Goal: Transaction & Acquisition: Purchase product/service

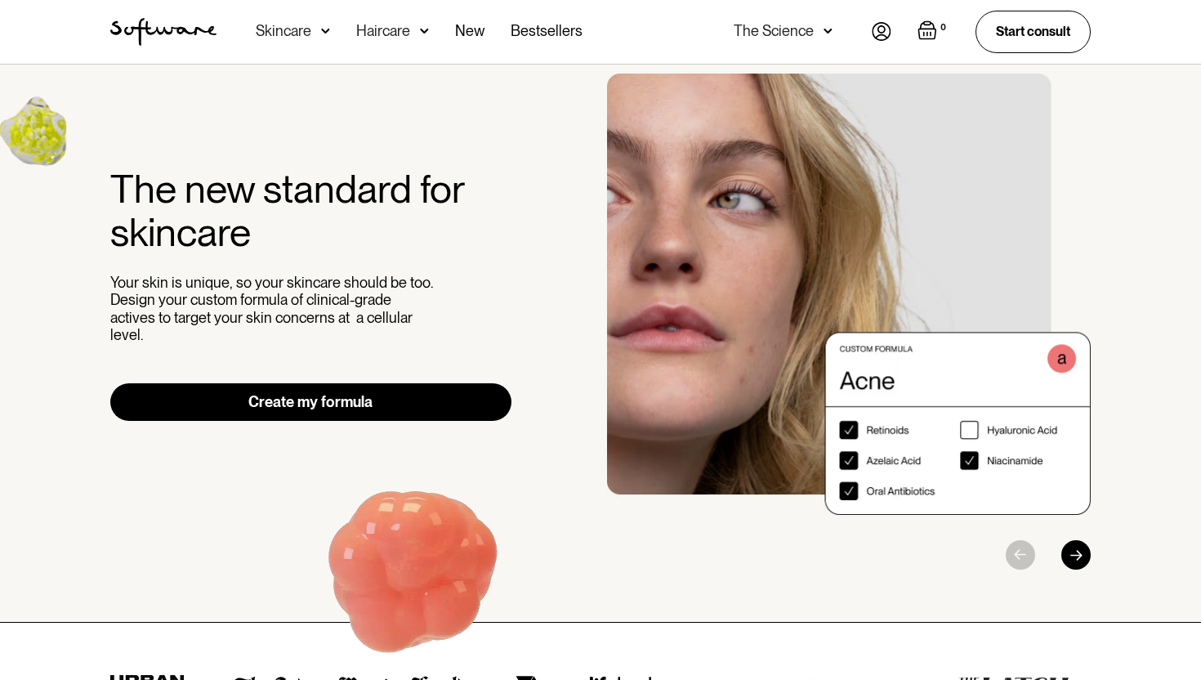
click at [410, 399] on link "Create my formula" at bounding box center [310, 402] width 401 height 38
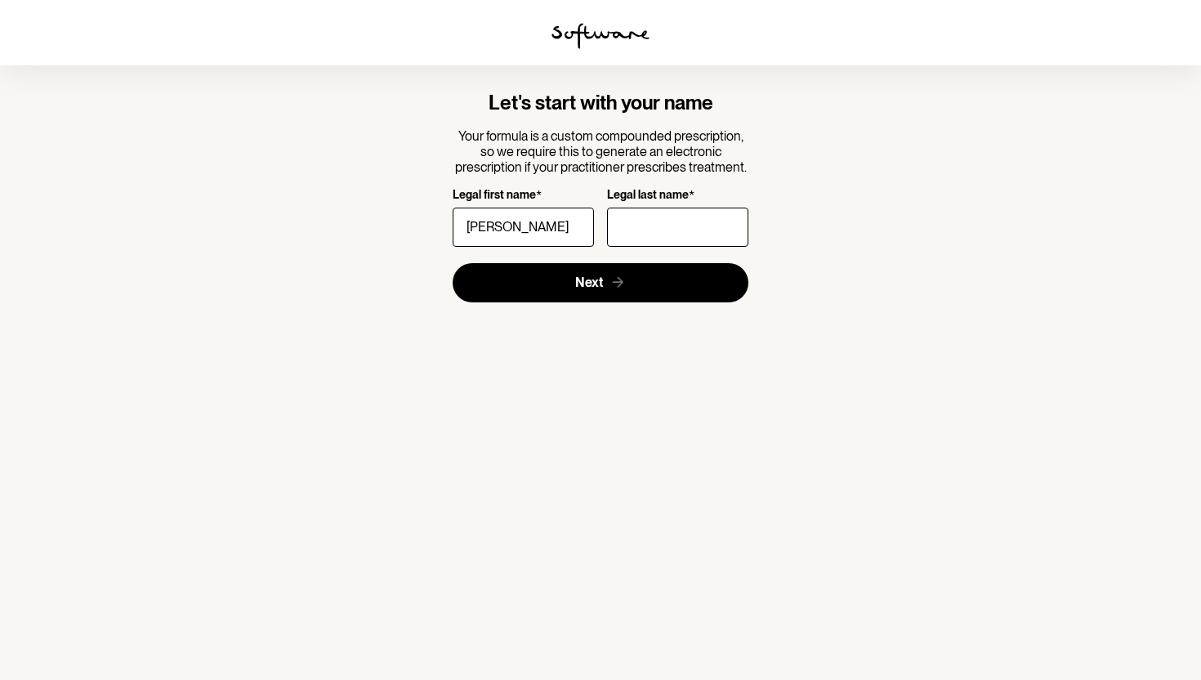
type input "Jess"
click at [655, 226] on input "Legal last name *" at bounding box center [677, 227] width 141 height 39
type input "Coolahan"
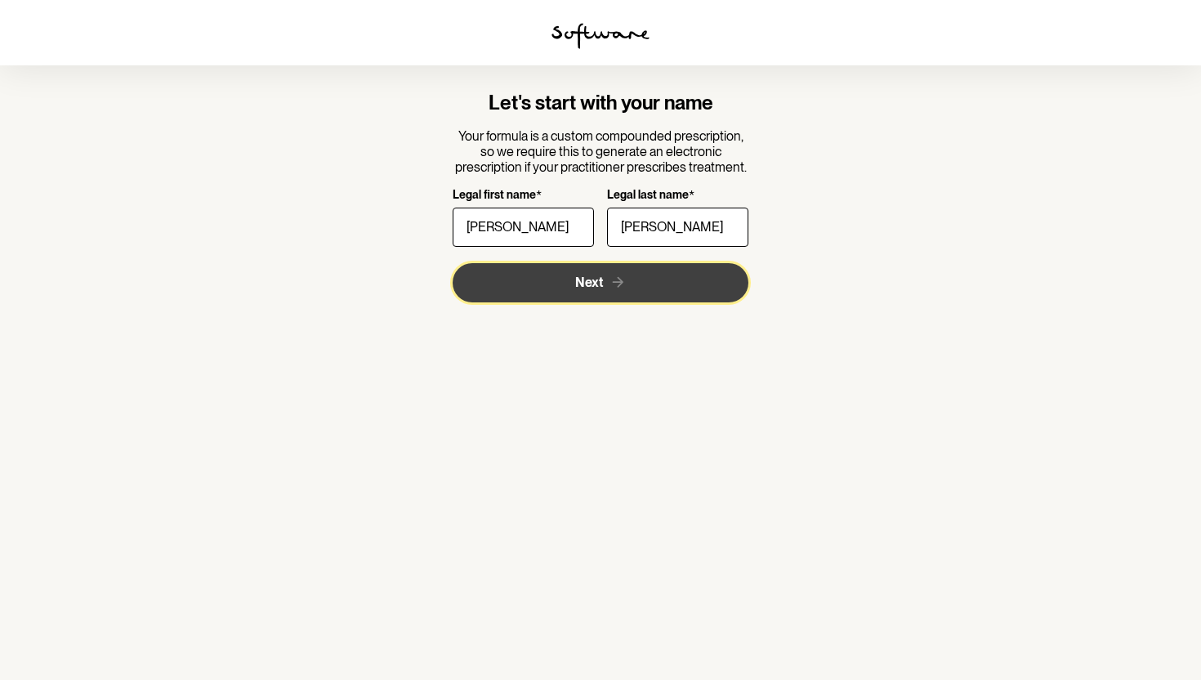
click at [618, 291] on button "Next" at bounding box center [601, 282] width 297 height 39
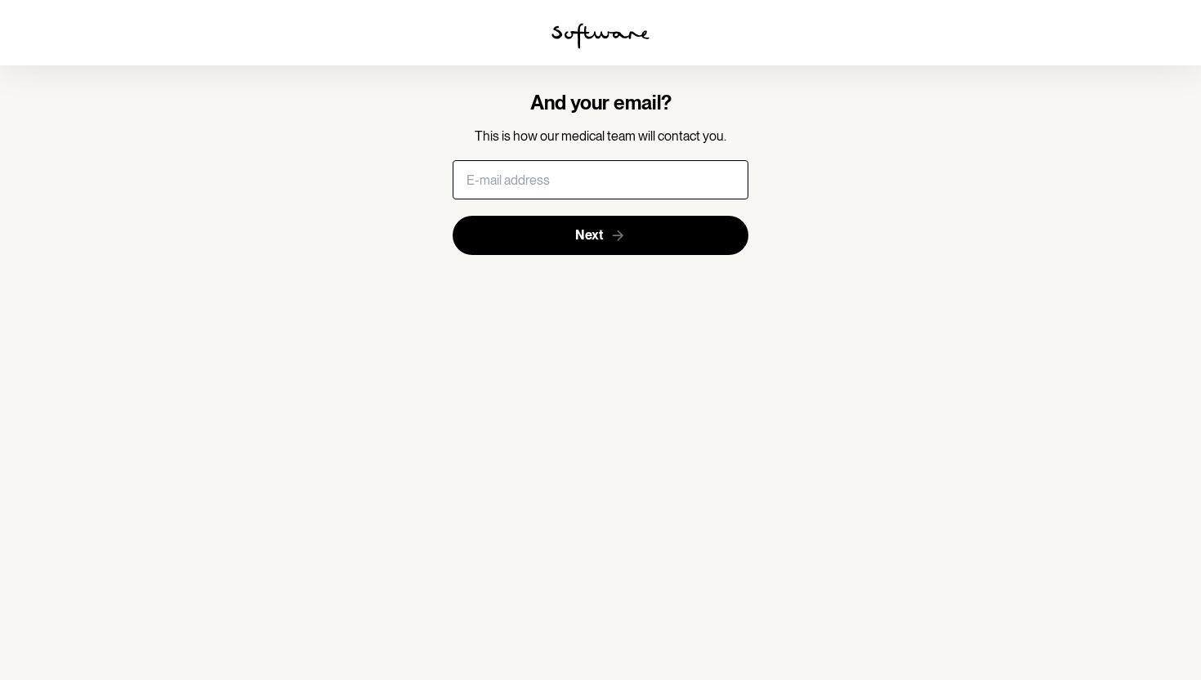
type input "jessc2026@gmail.com"
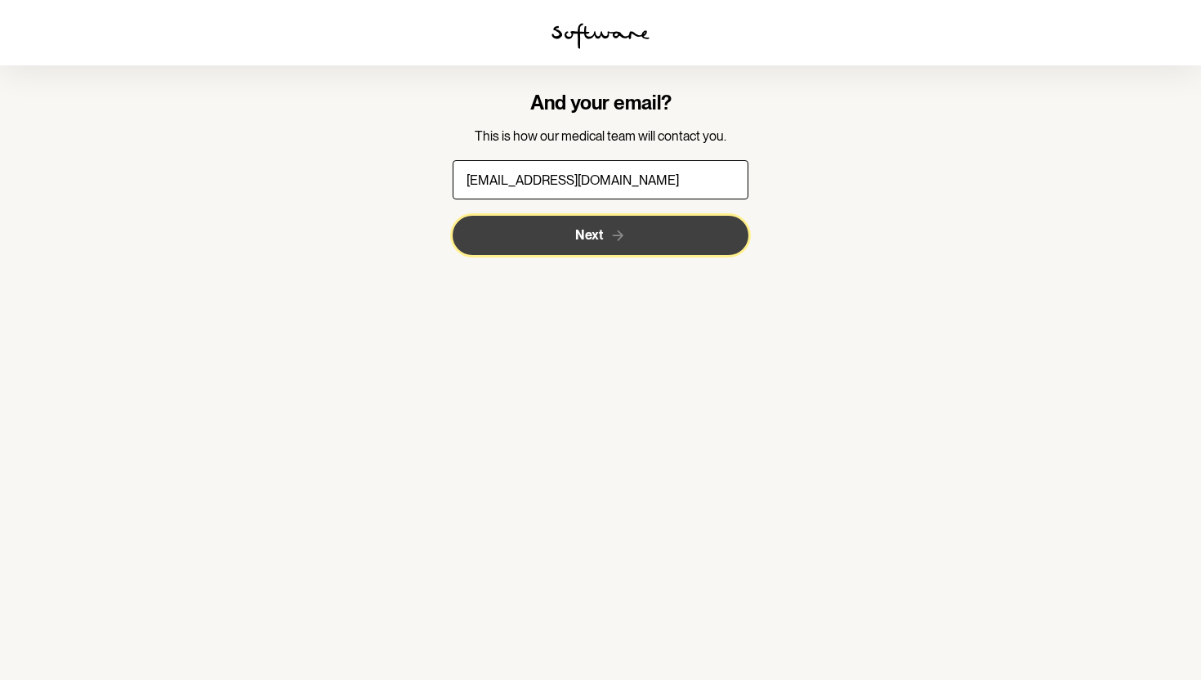
click at [630, 243] on button "Next" at bounding box center [601, 235] width 297 height 39
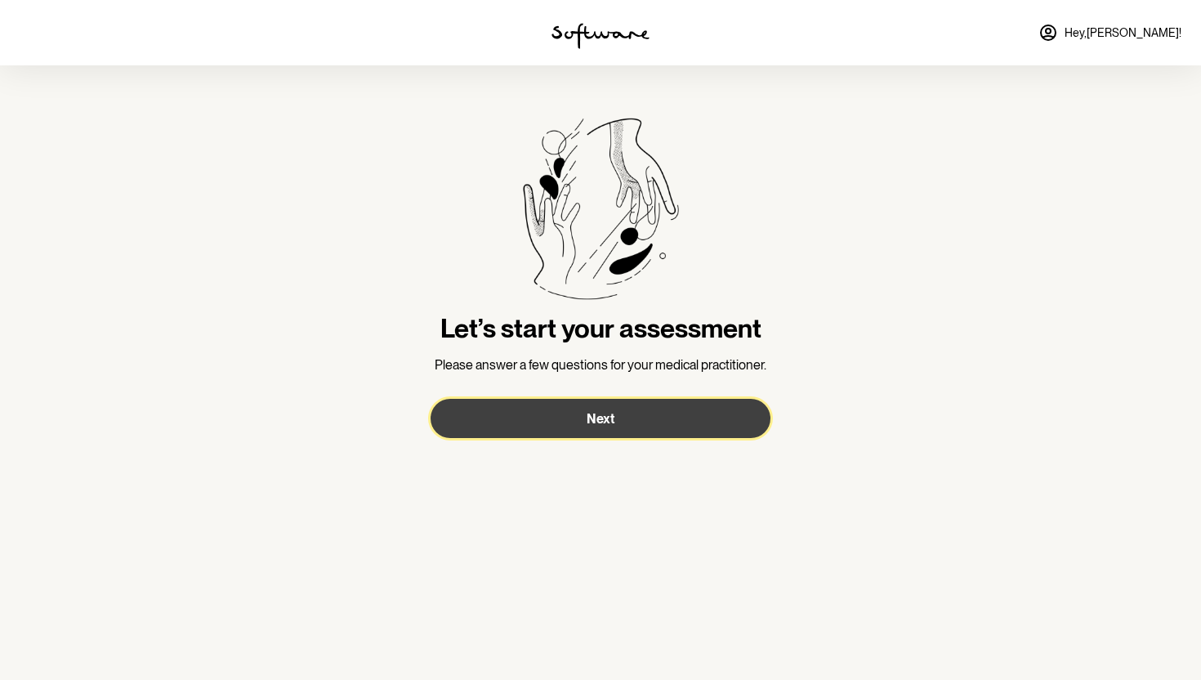
click at [623, 431] on button "Next" at bounding box center [601, 418] width 340 height 39
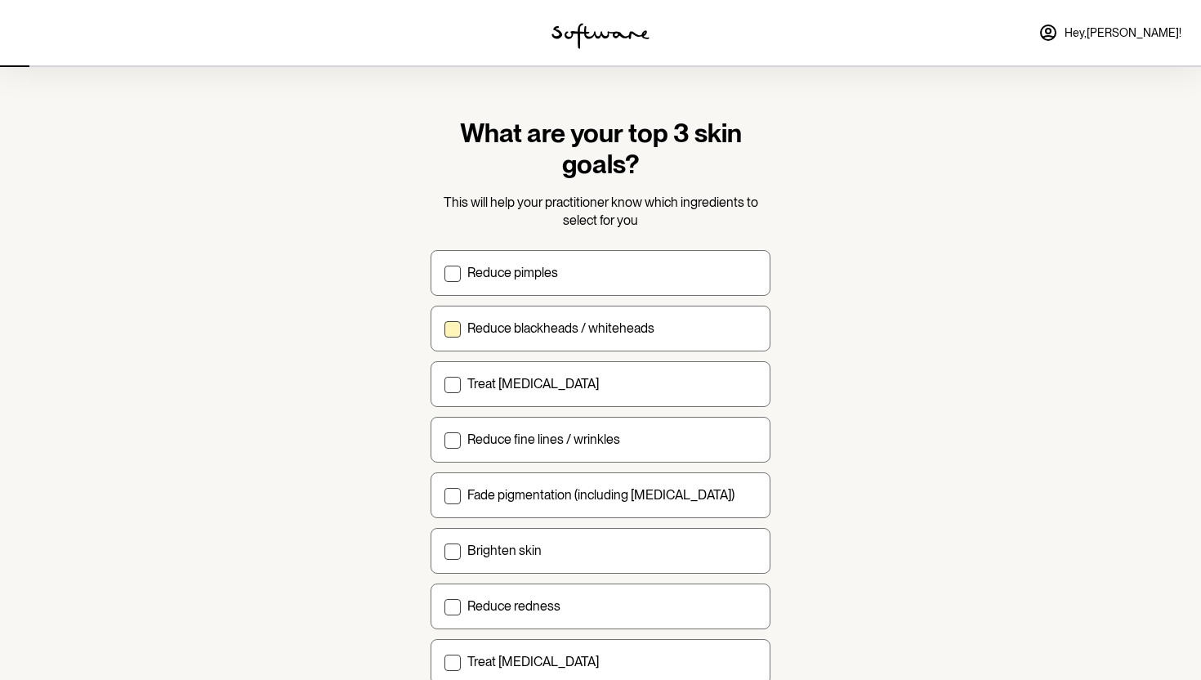
click at [497, 320] on p "Reduce blackheads / whiteheads" at bounding box center [560, 328] width 187 height 16
click at [444, 328] on input "Reduce blackheads / whiteheads" at bounding box center [444, 328] width 1 height 1
checkbox input "true"
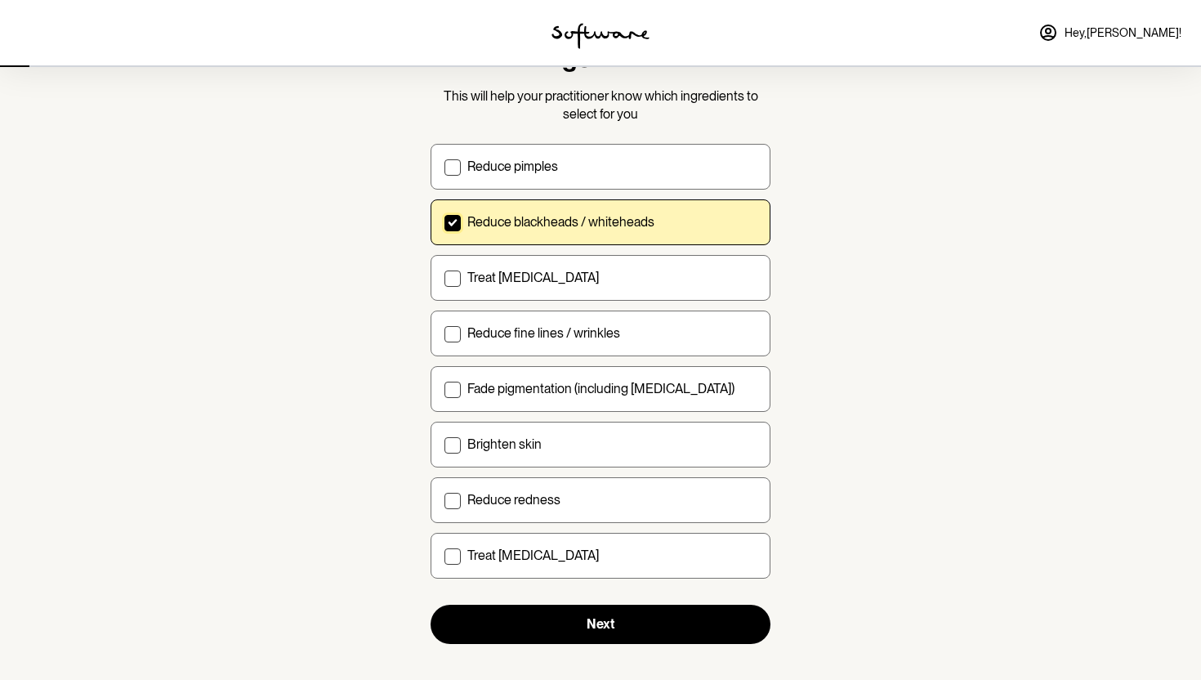
scroll to position [109, 0]
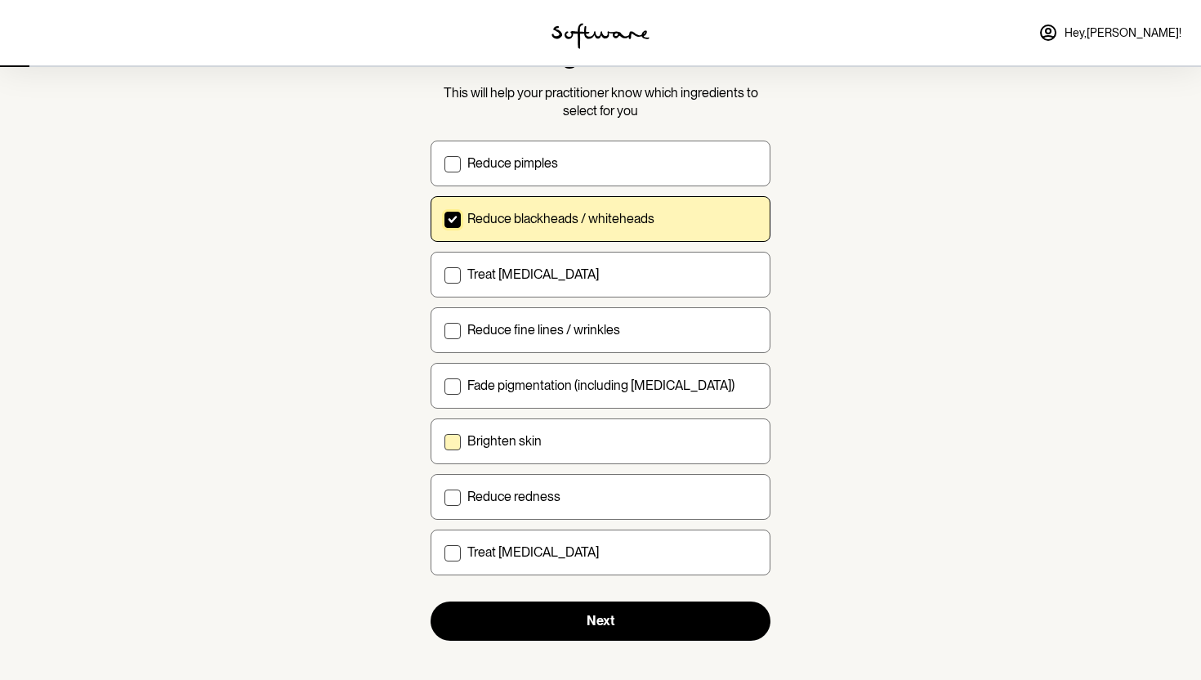
click at [499, 425] on label "Brighten skin" at bounding box center [601, 441] width 340 height 46
click at [444, 440] on input "Brighten skin" at bounding box center [444, 440] width 1 height 1
checkbox input "true"
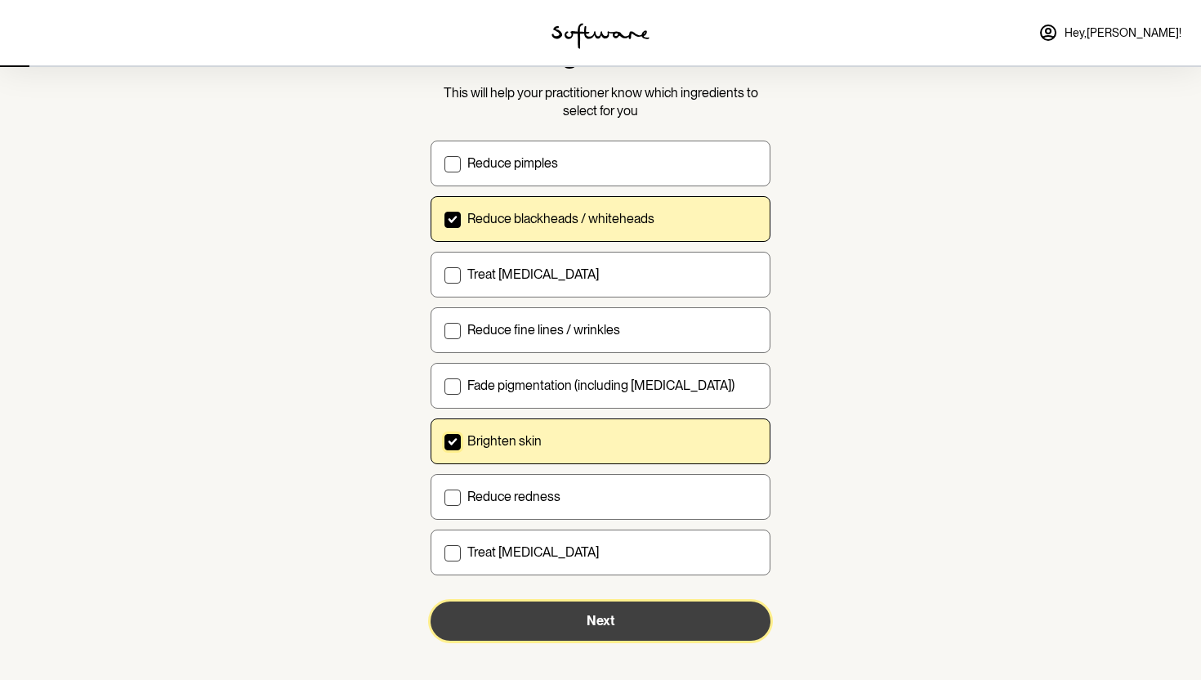
click at [498, 601] on button "Next" at bounding box center [601, 620] width 340 height 39
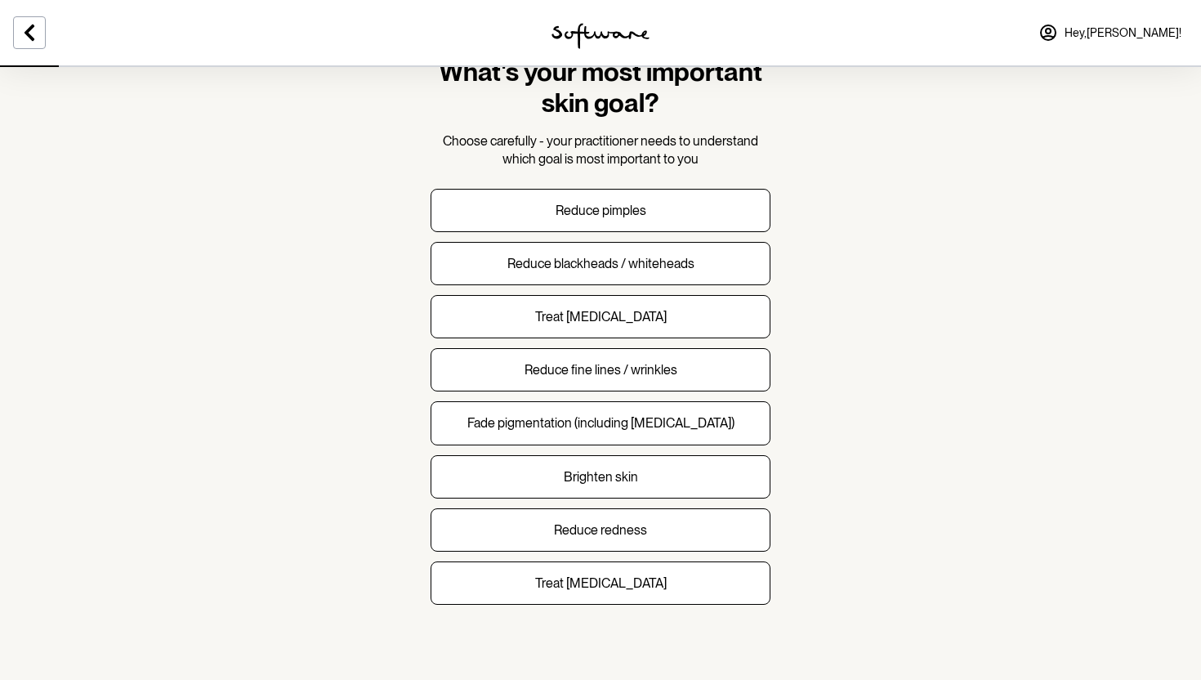
scroll to position [64, 0]
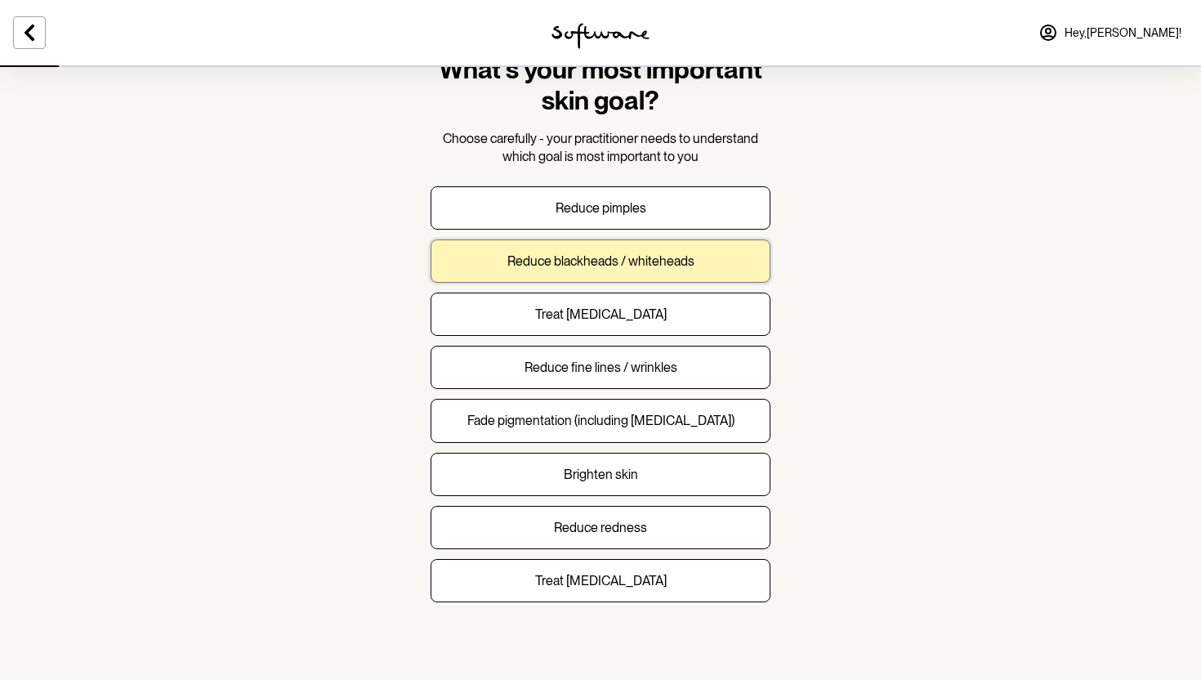
click at [493, 250] on button "Reduce blackheads / whiteheads" at bounding box center [601, 260] width 340 height 43
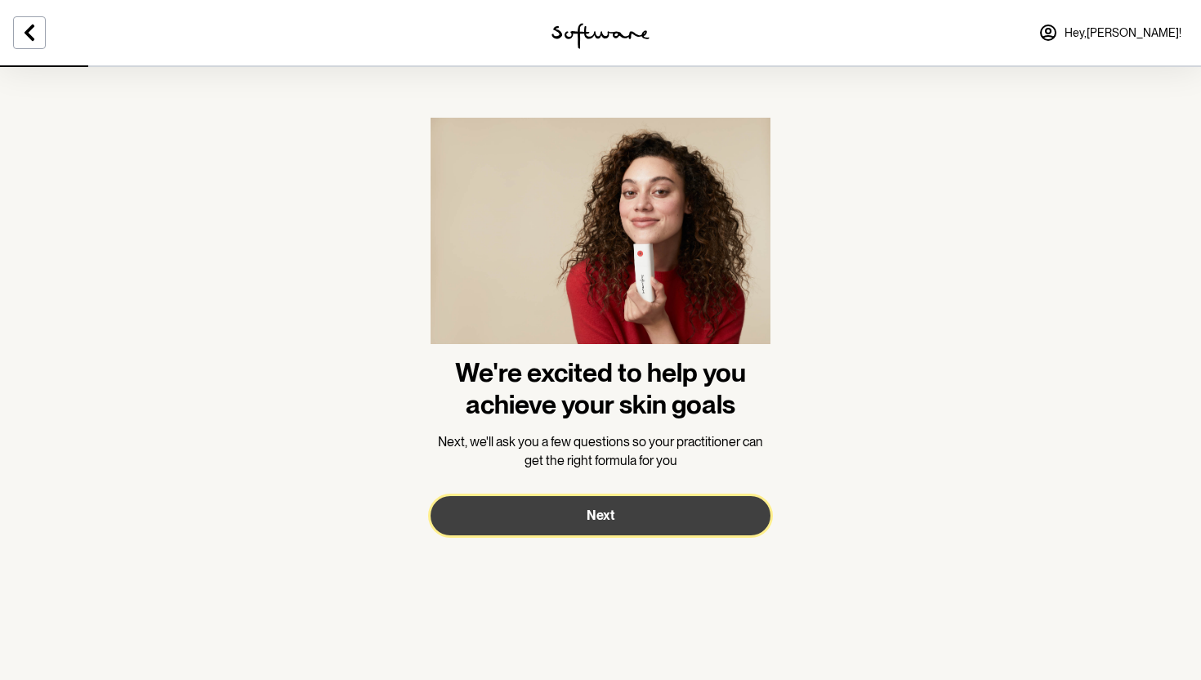
click at [496, 525] on button "Next" at bounding box center [601, 515] width 340 height 39
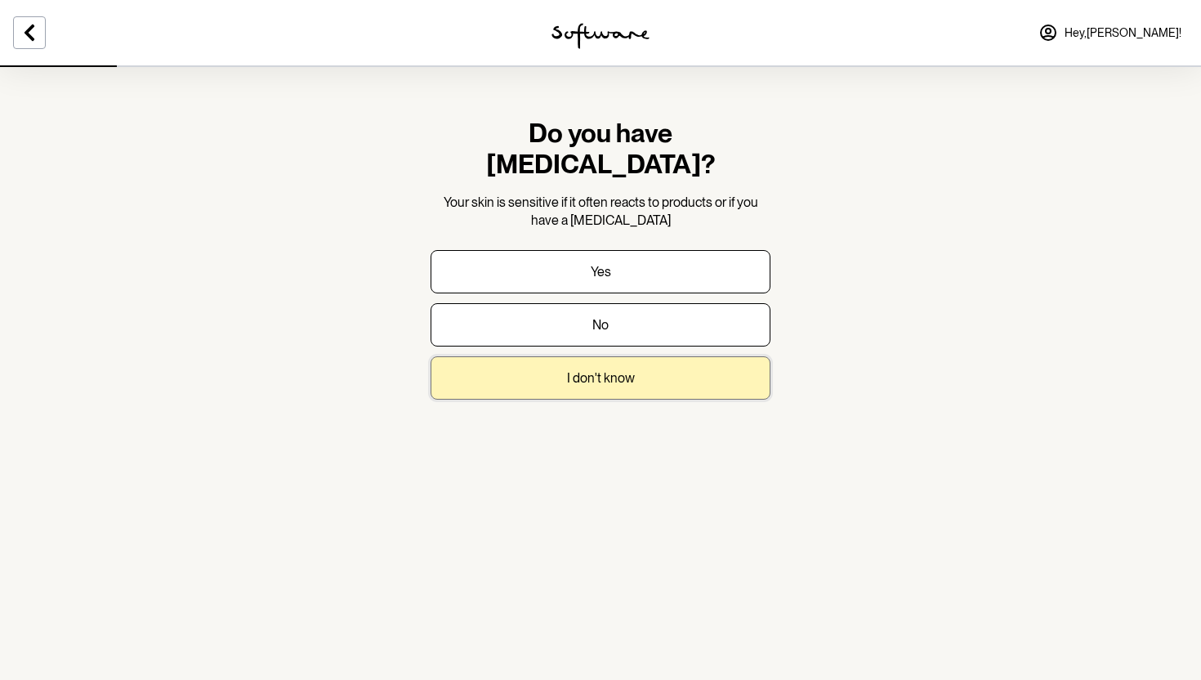
click at [543, 363] on button "I don't know" at bounding box center [601, 377] width 340 height 43
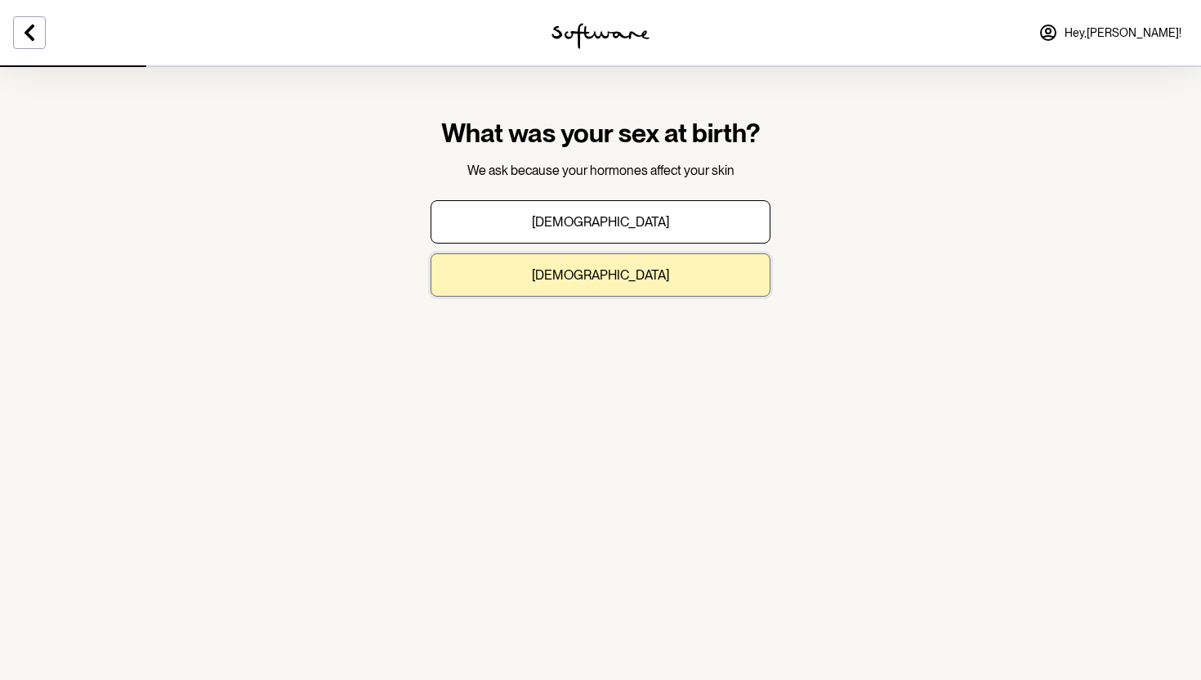
click at [553, 276] on button "Female" at bounding box center [601, 274] width 340 height 43
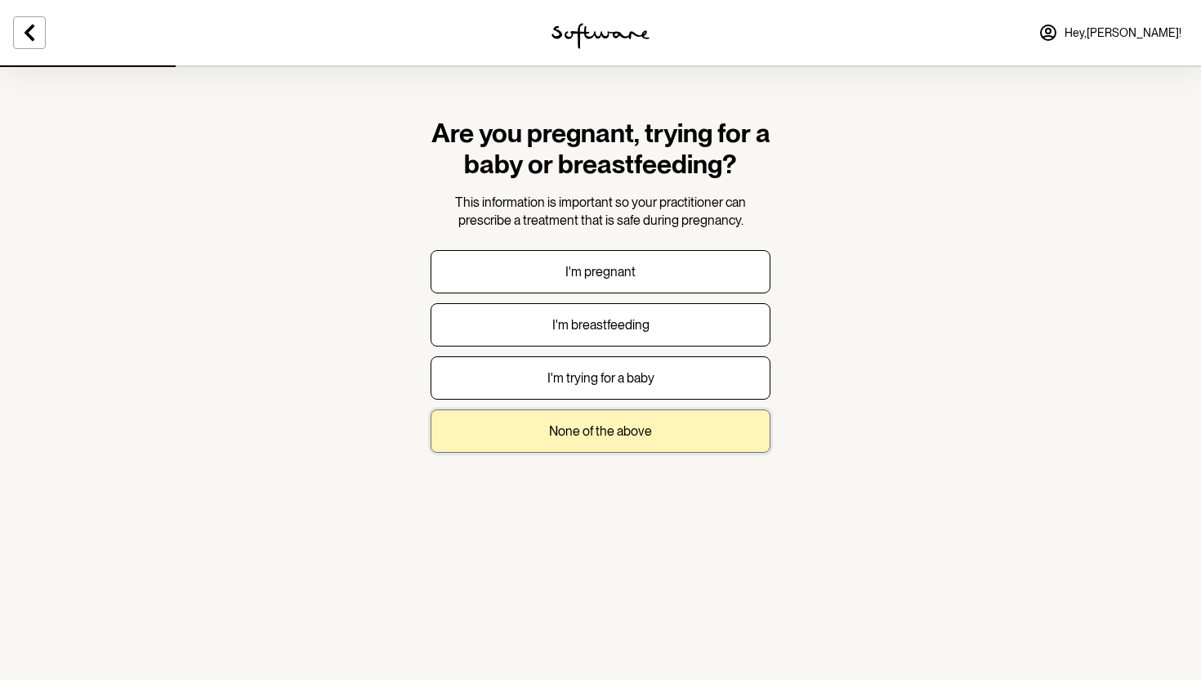
click at [717, 431] on button "None of the above" at bounding box center [601, 430] width 340 height 43
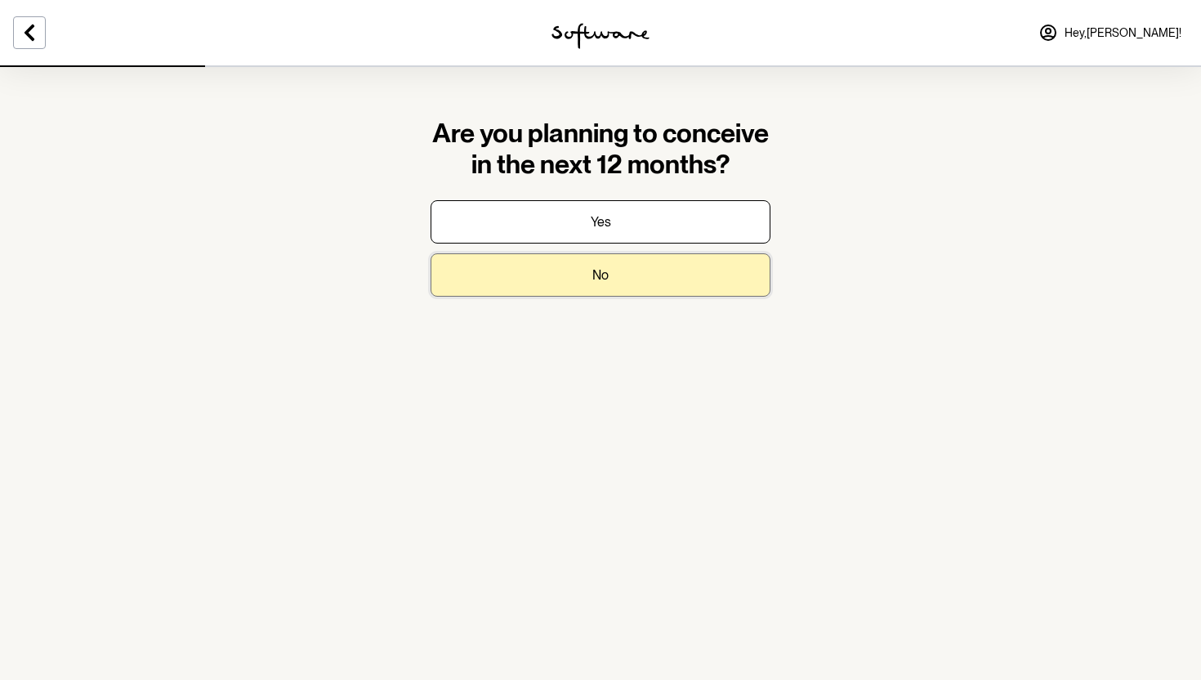
click at [718, 279] on button "No" at bounding box center [601, 274] width 340 height 43
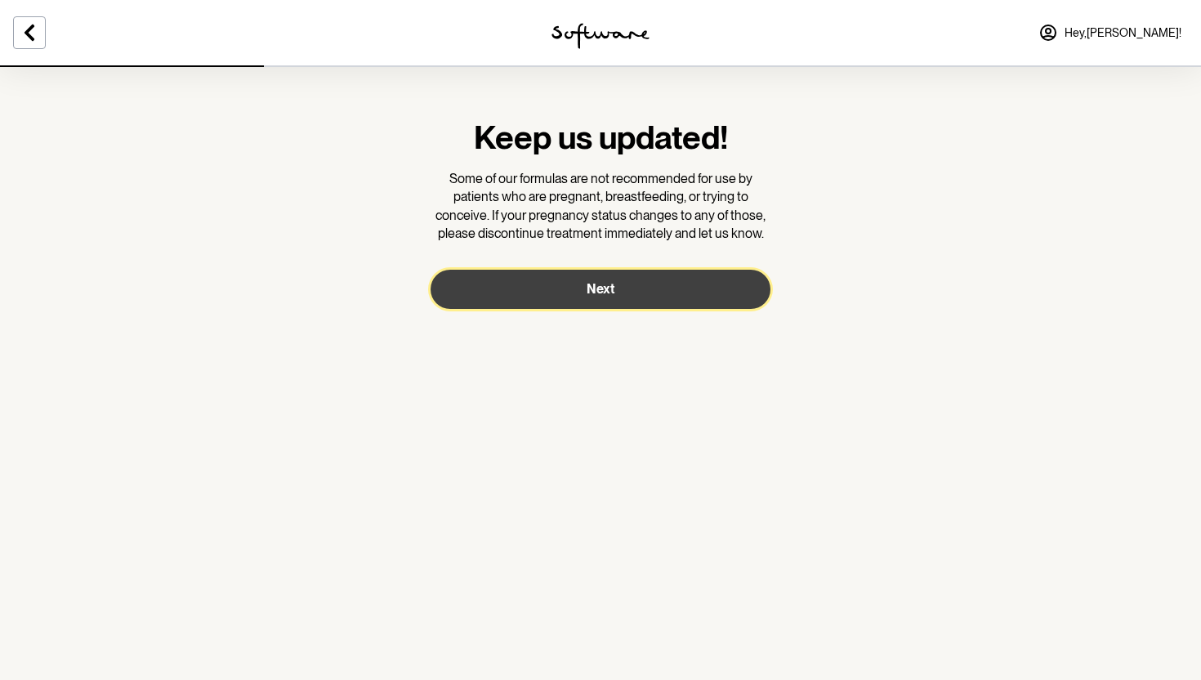
click at [732, 285] on button "Next" at bounding box center [601, 289] width 340 height 39
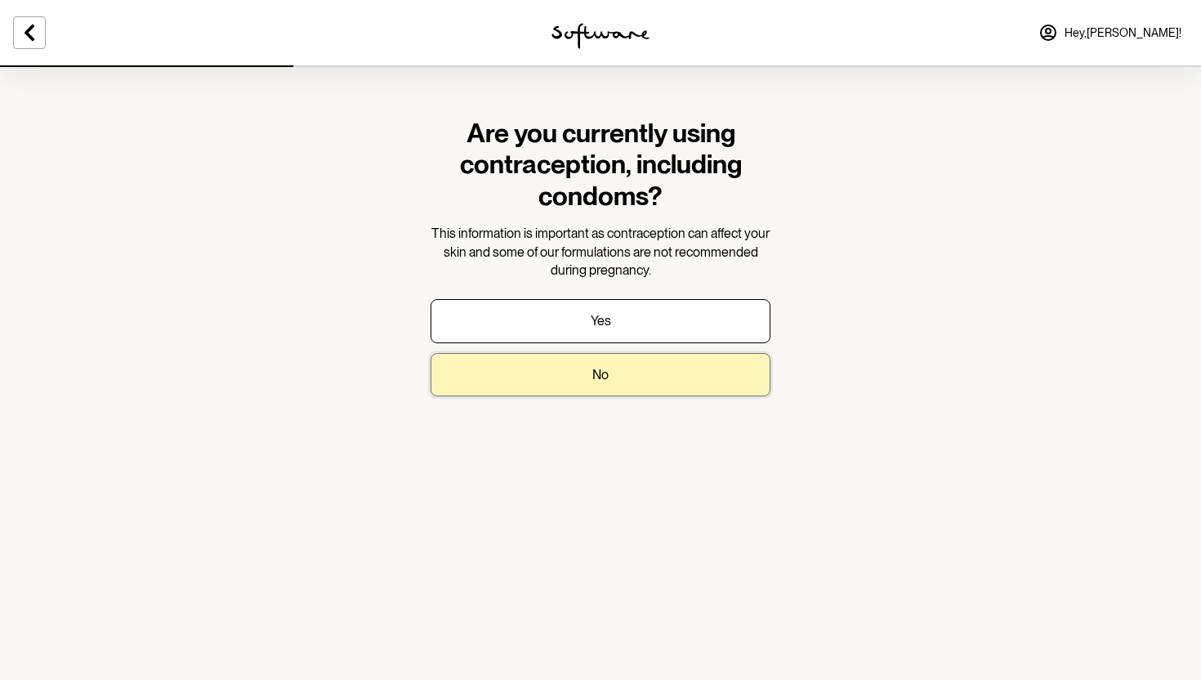
click at [717, 367] on button "No" at bounding box center [601, 374] width 340 height 43
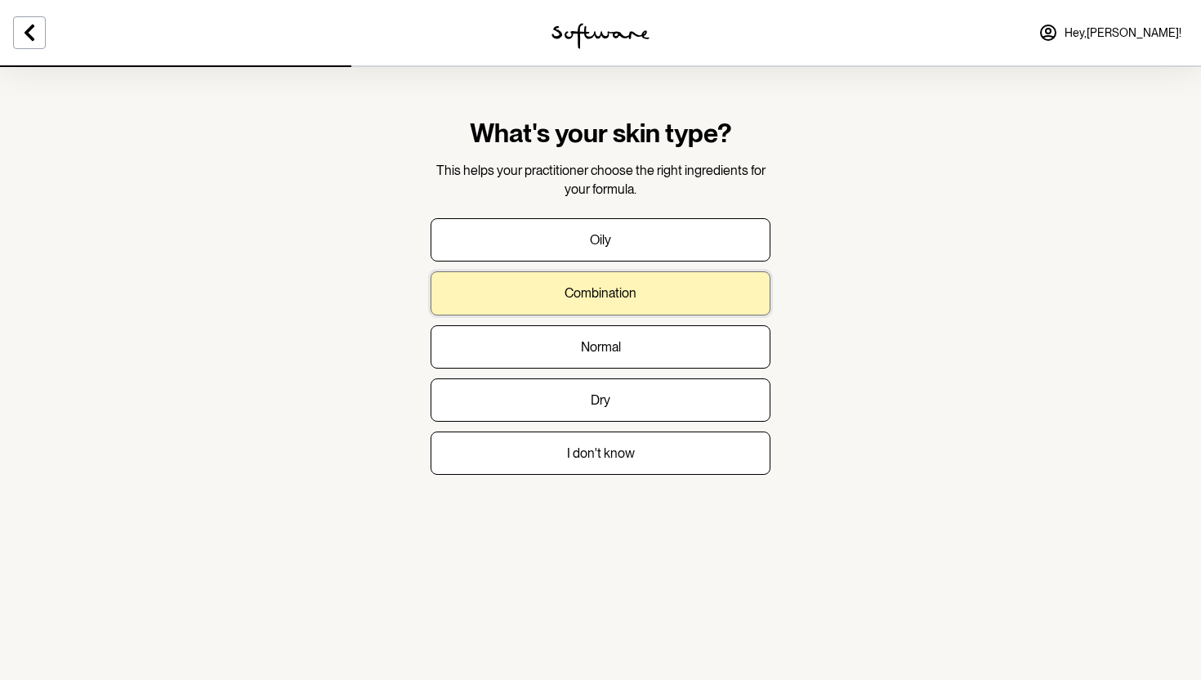
click at [752, 300] on button "Combination" at bounding box center [601, 292] width 340 height 43
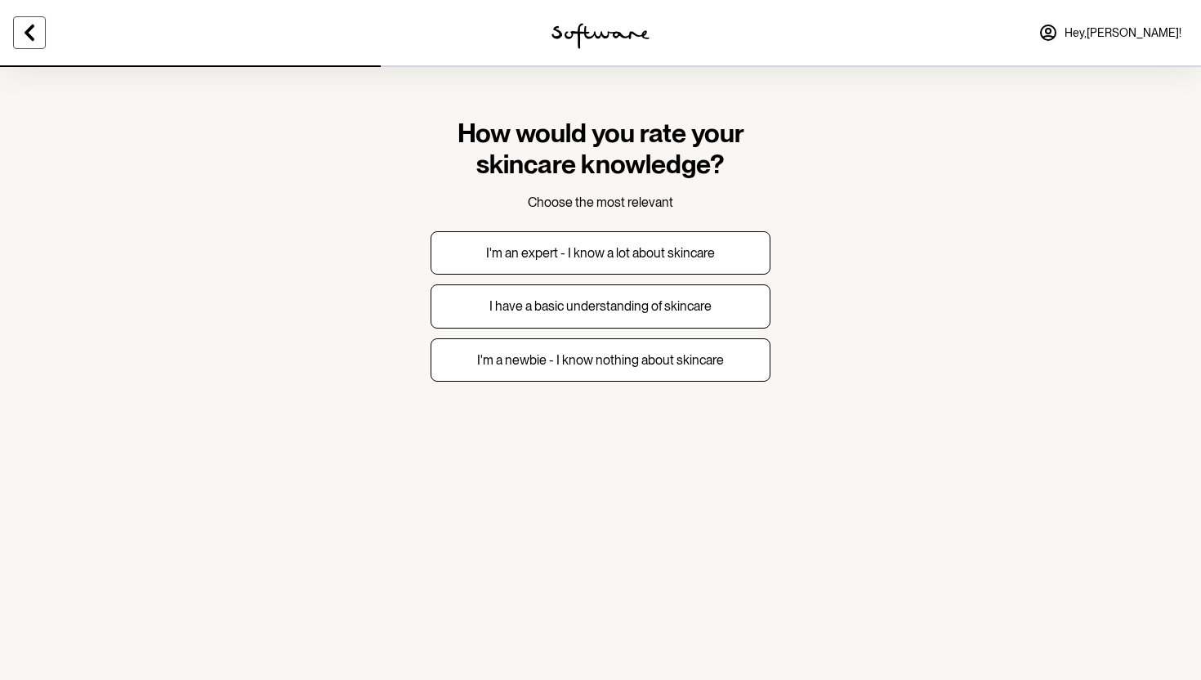
click at [30, 27] on icon at bounding box center [30, 33] width 10 height 16
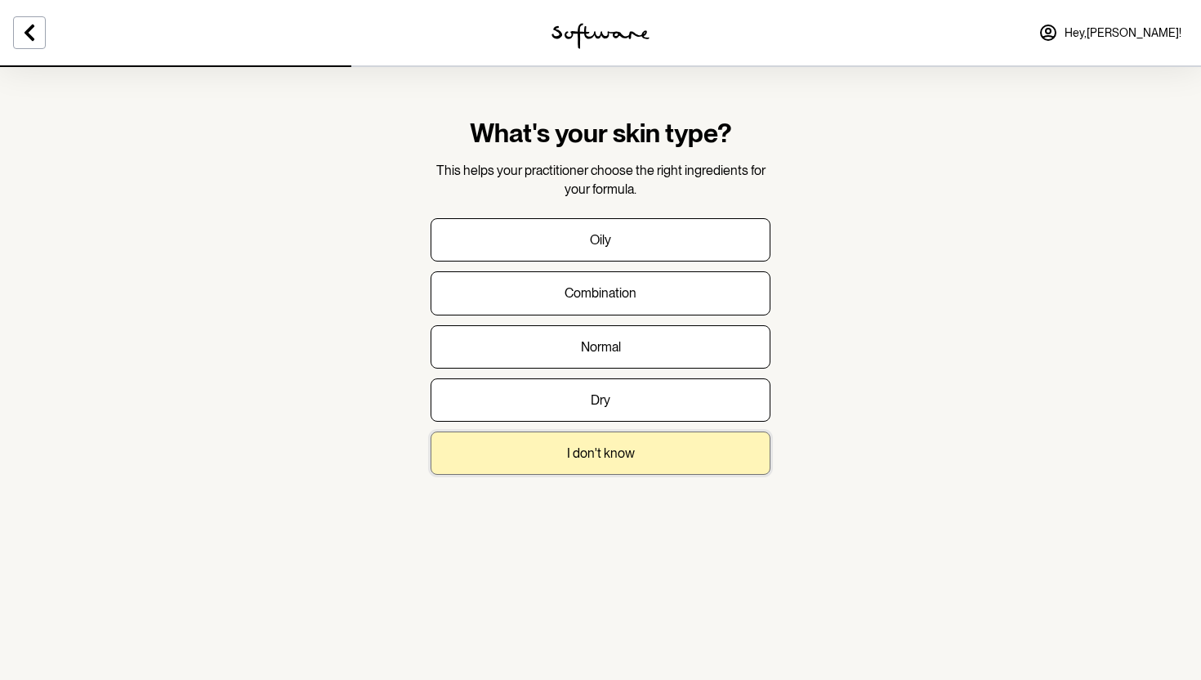
click at [589, 471] on button "I don't know" at bounding box center [601, 452] width 340 height 43
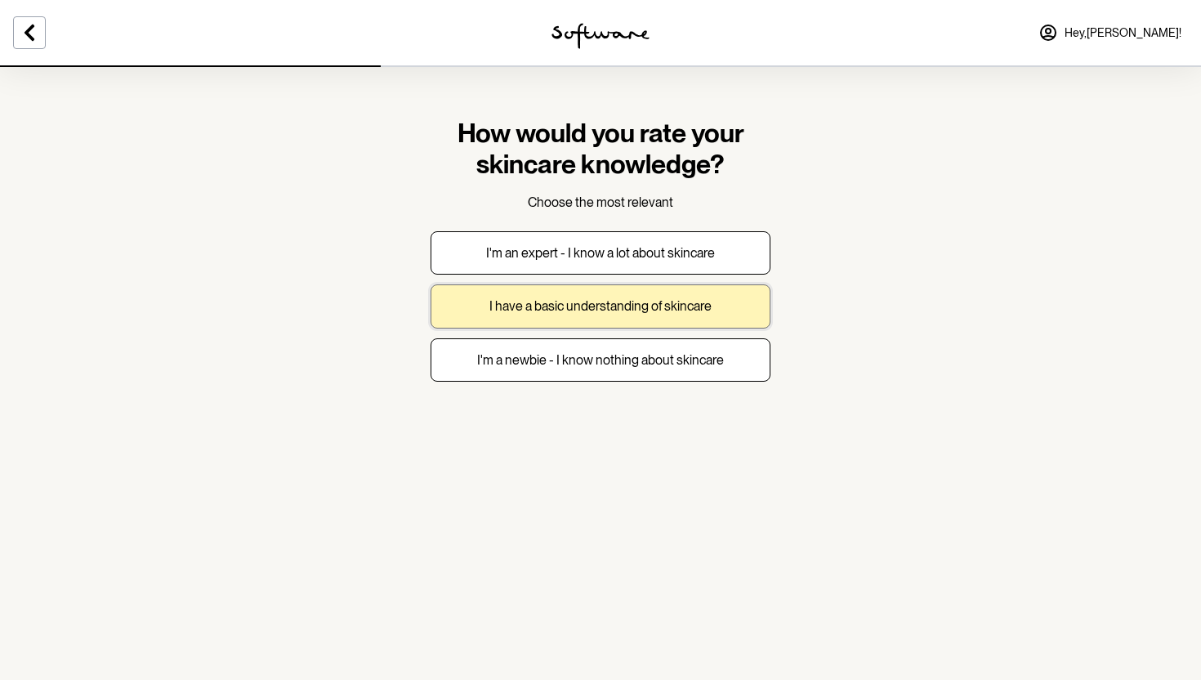
click at [587, 304] on p "I have a basic understanding of skincare" at bounding box center [600, 306] width 222 height 16
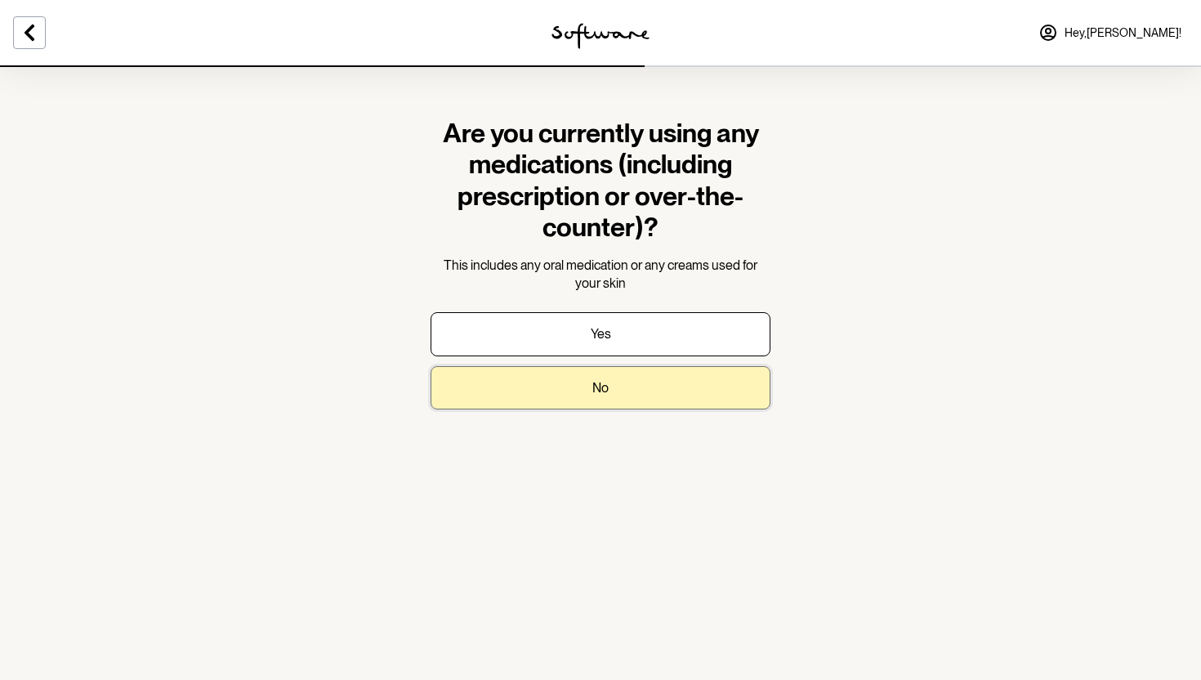
click at [590, 393] on button "No" at bounding box center [601, 387] width 340 height 43
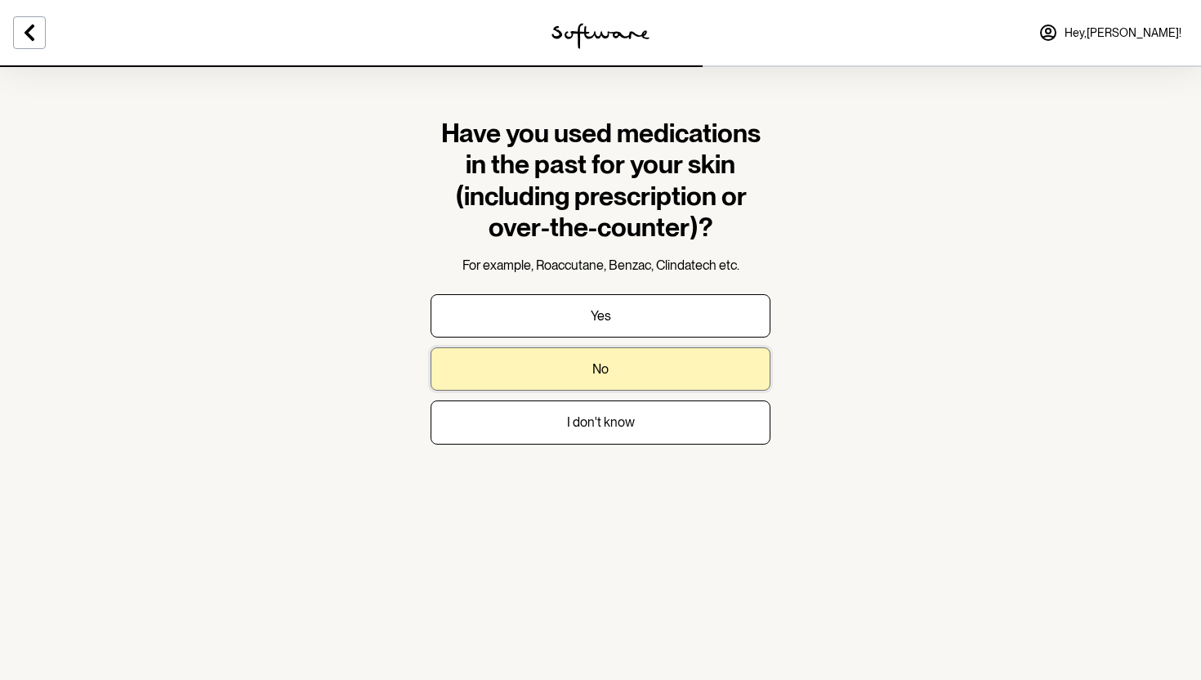
click at [597, 377] on button "No" at bounding box center [601, 368] width 340 height 43
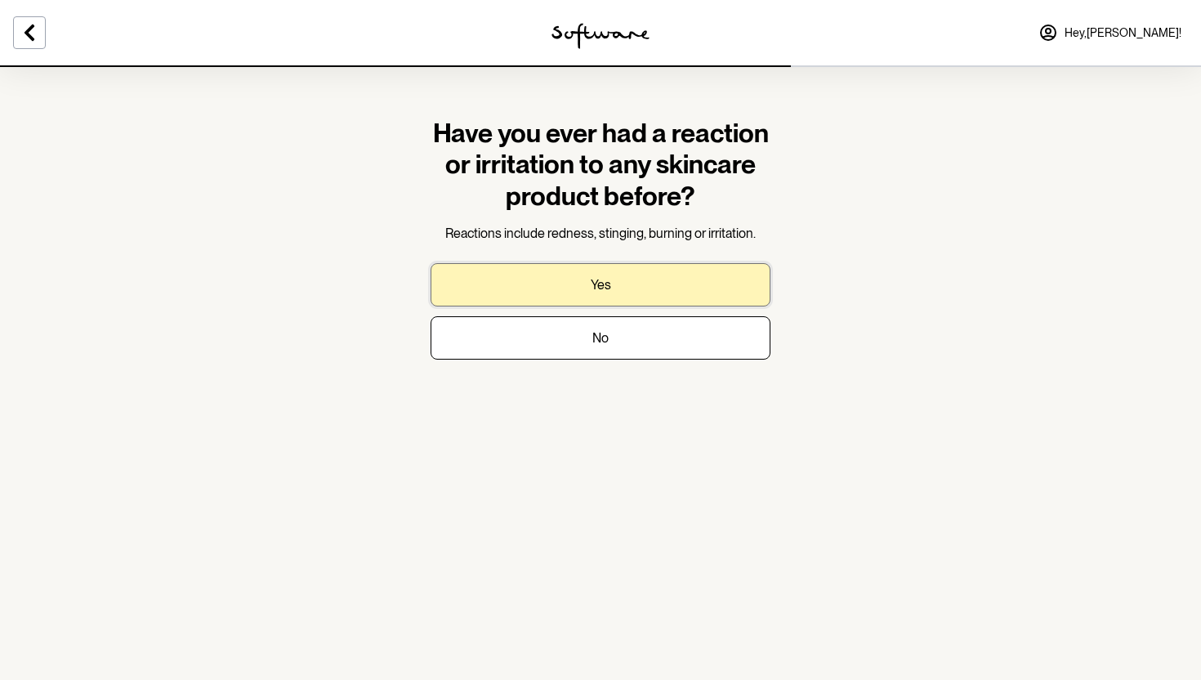
click at [614, 290] on button "Yes" at bounding box center [601, 284] width 340 height 43
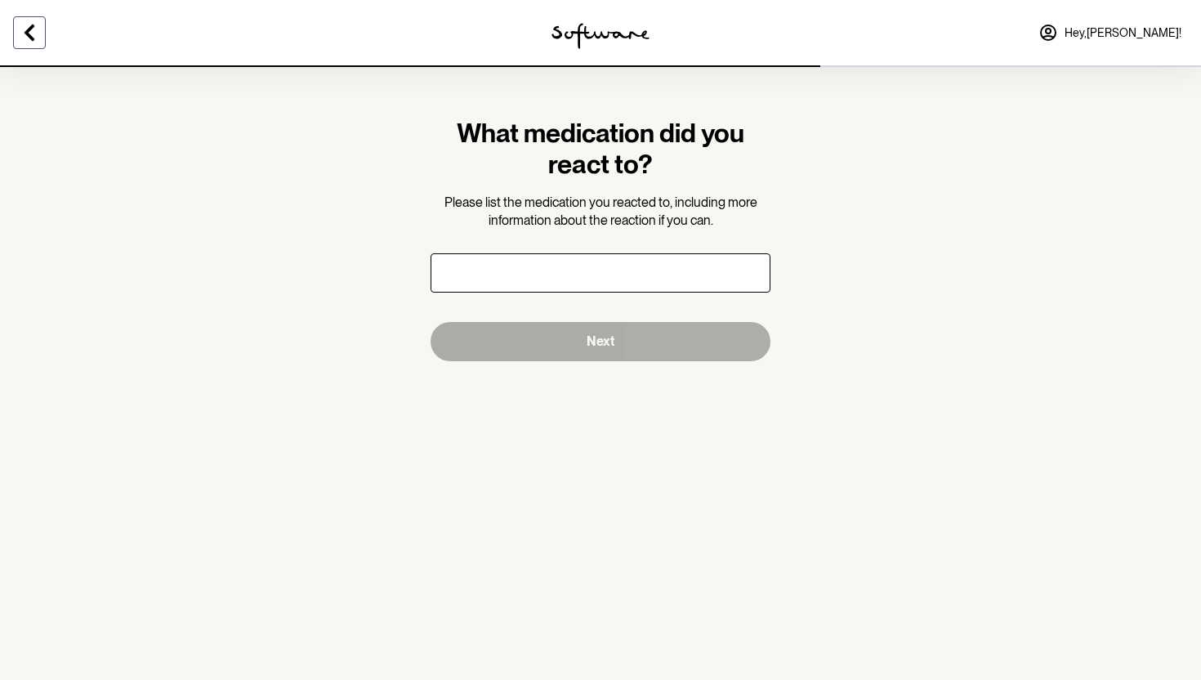
click at [28, 38] on icon at bounding box center [30, 33] width 20 height 20
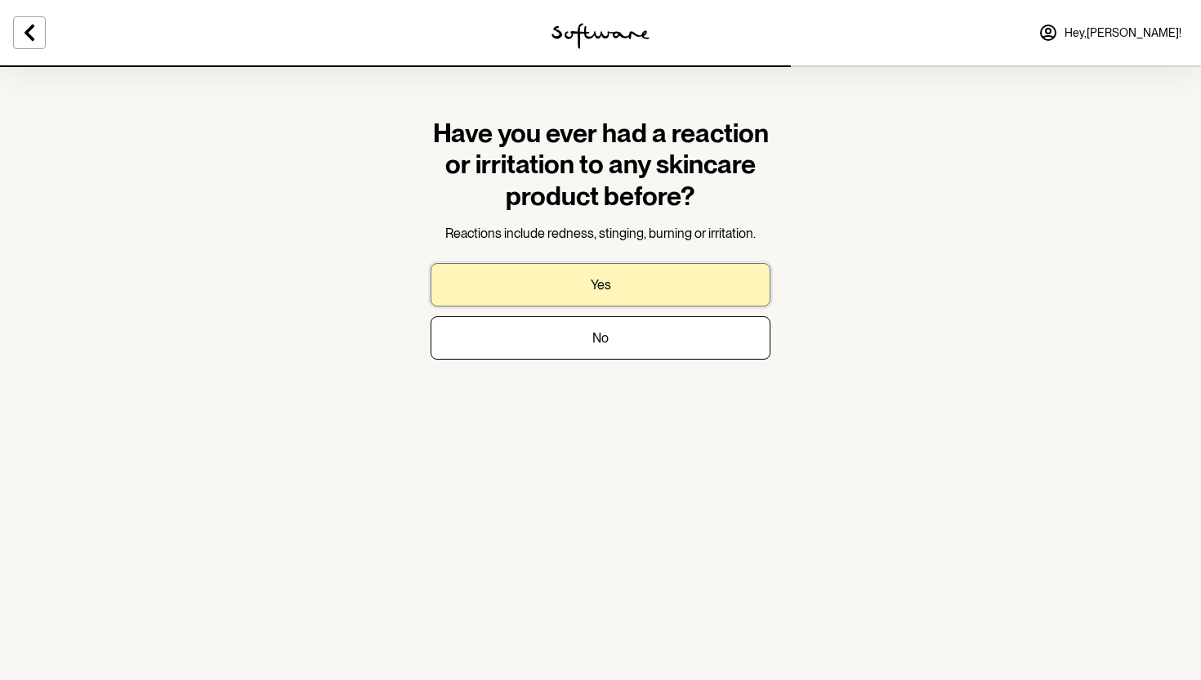
click at [501, 283] on button "Yes" at bounding box center [601, 284] width 340 height 43
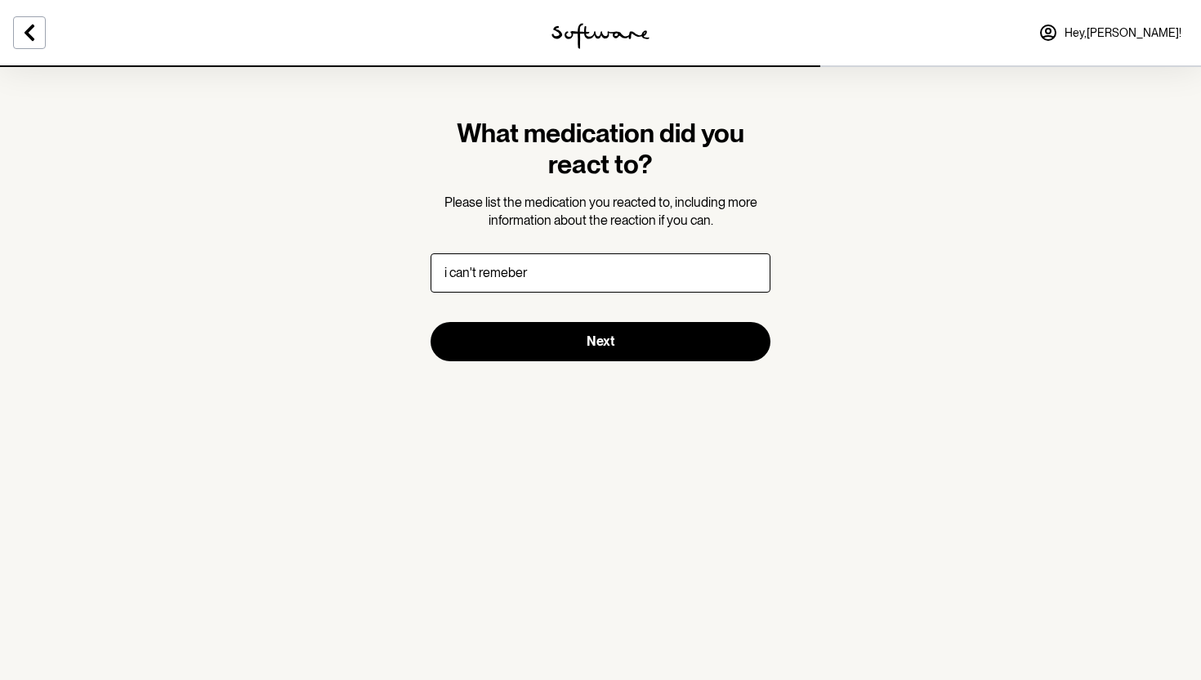
click at [505, 271] on input "i can't remeber" at bounding box center [601, 272] width 340 height 39
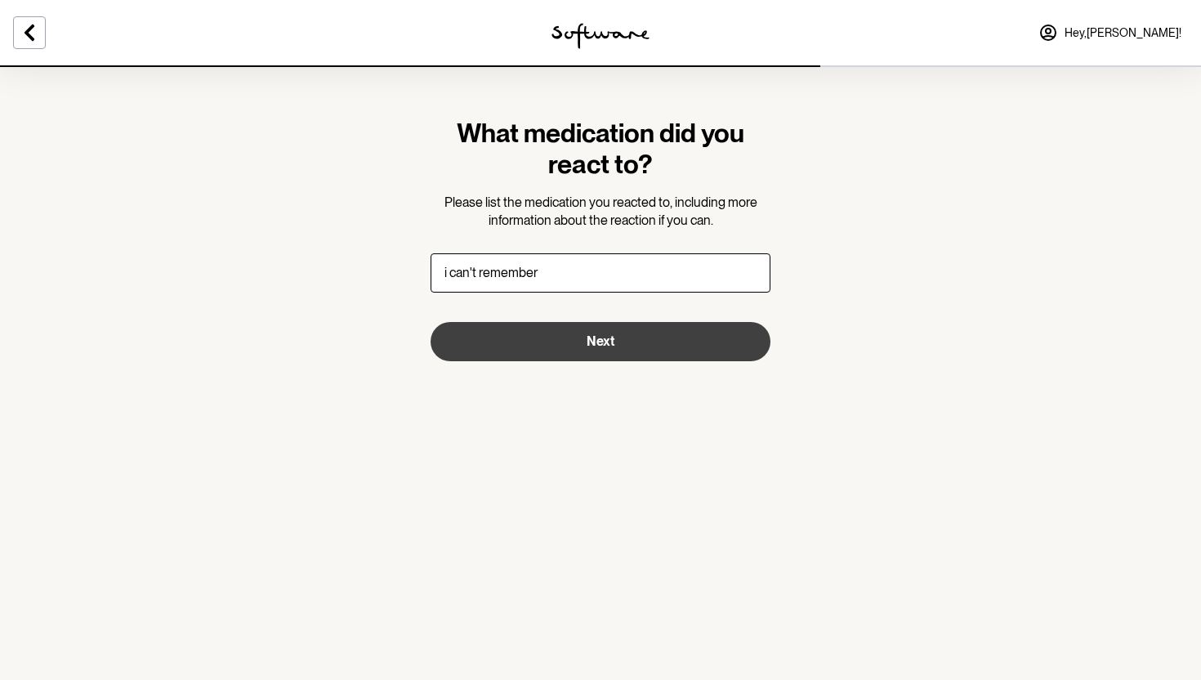
type input "i can't remember"
click at [596, 332] on button "Next" at bounding box center [601, 341] width 340 height 39
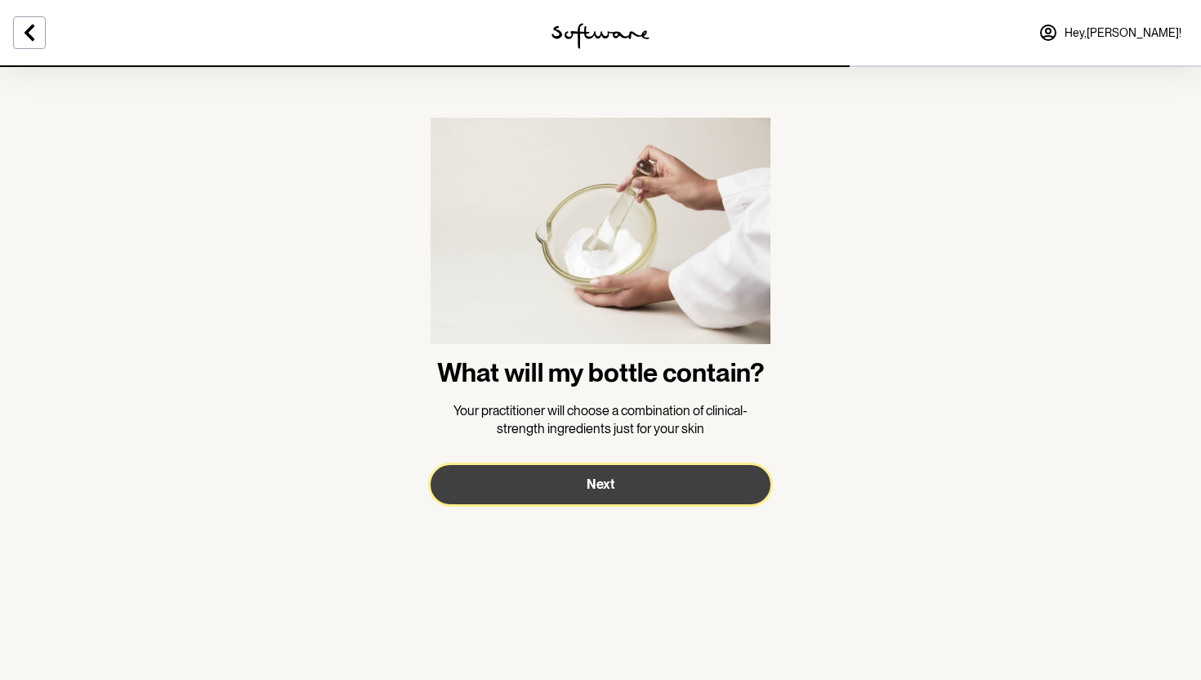
click at [601, 484] on span "Next" at bounding box center [601, 484] width 28 height 16
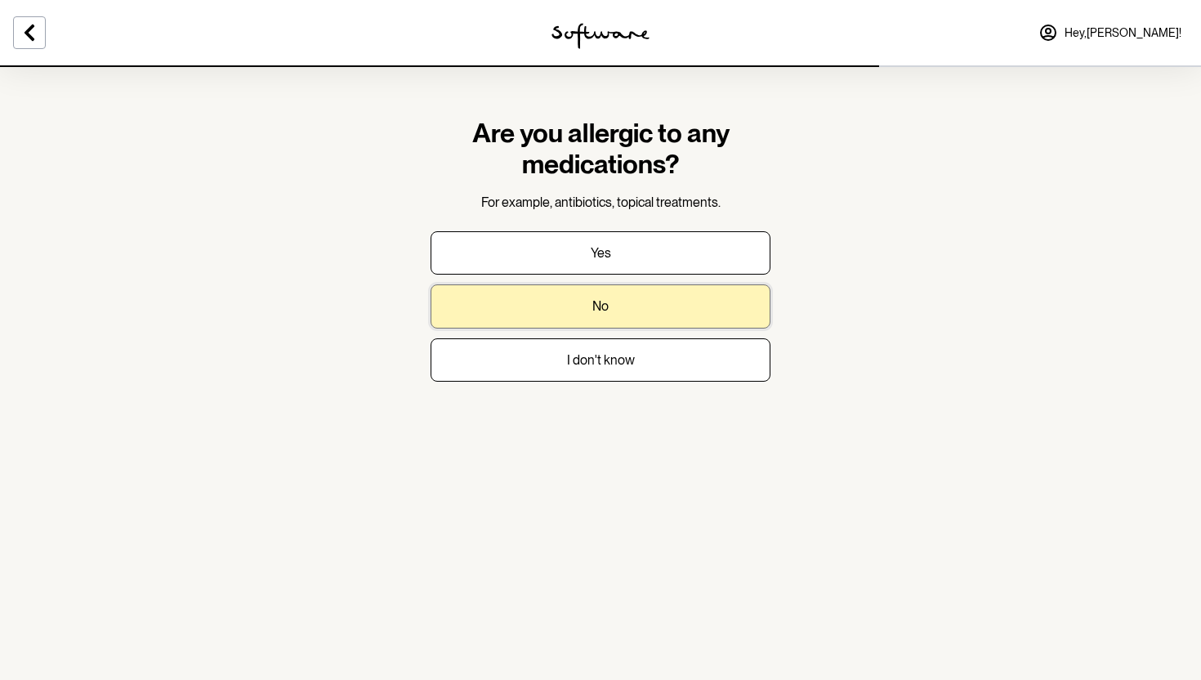
click at [609, 308] on button "No" at bounding box center [601, 305] width 340 height 43
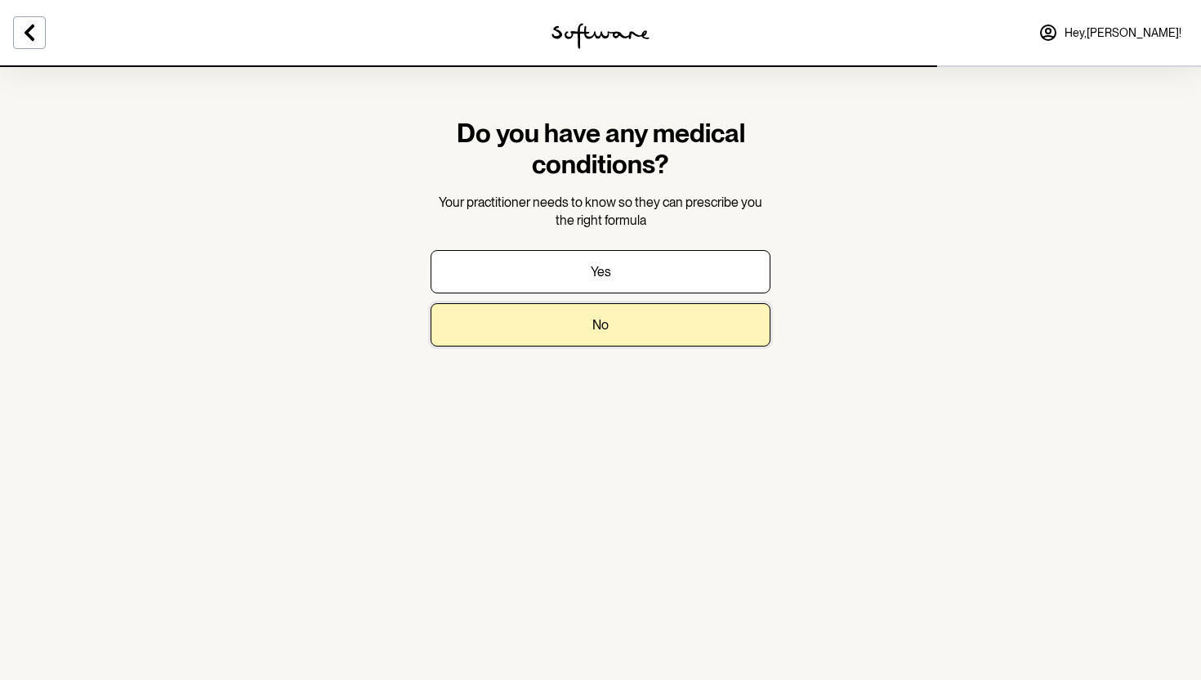
click at [609, 308] on button "No" at bounding box center [601, 324] width 340 height 43
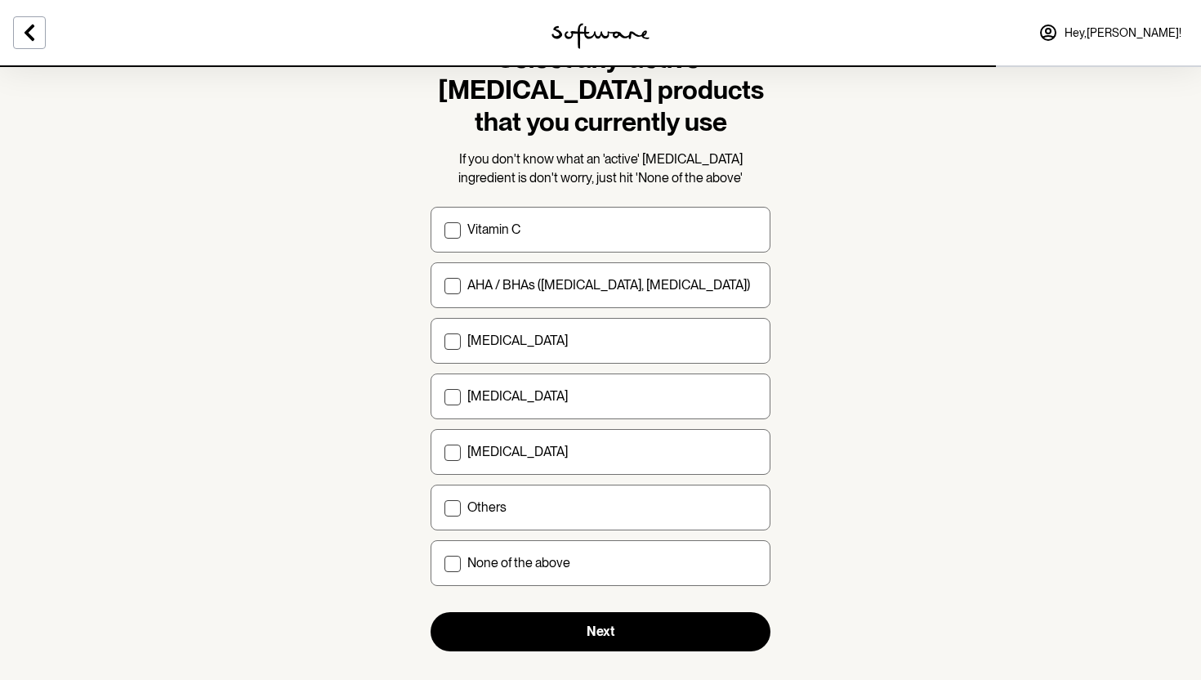
scroll to position [76, 0]
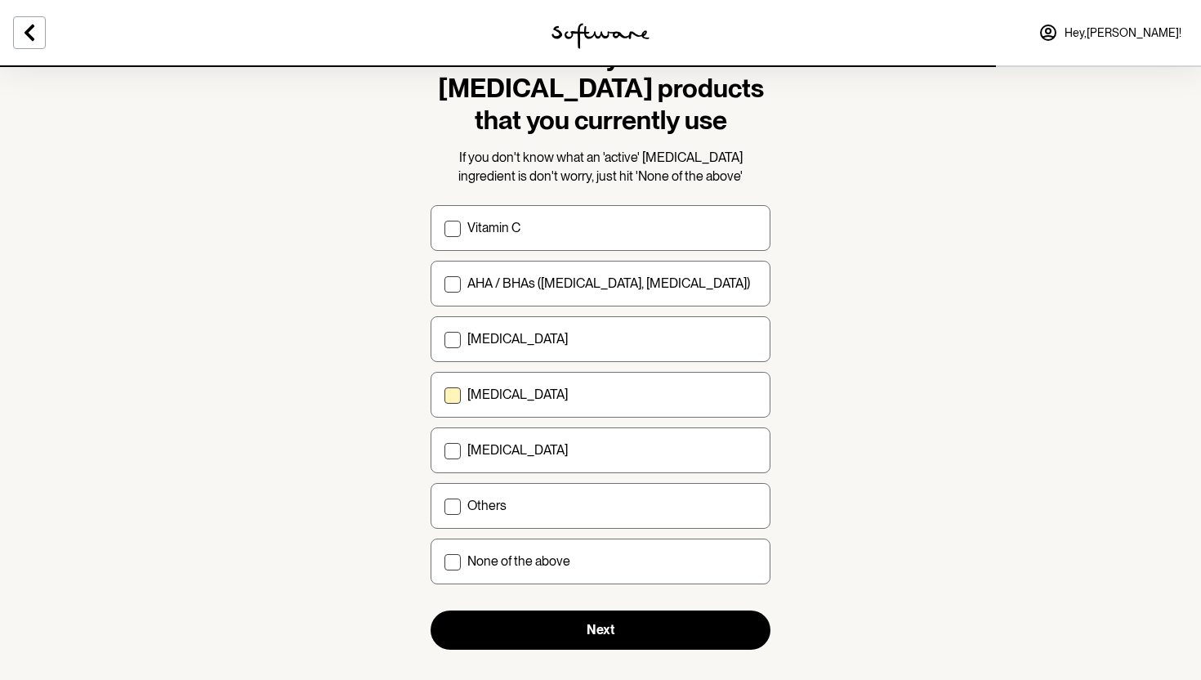
click at [717, 382] on label "Niacinamide" at bounding box center [601, 395] width 340 height 46
click at [444, 395] on input "Niacinamide" at bounding box center [444, 395] width 1 height 1
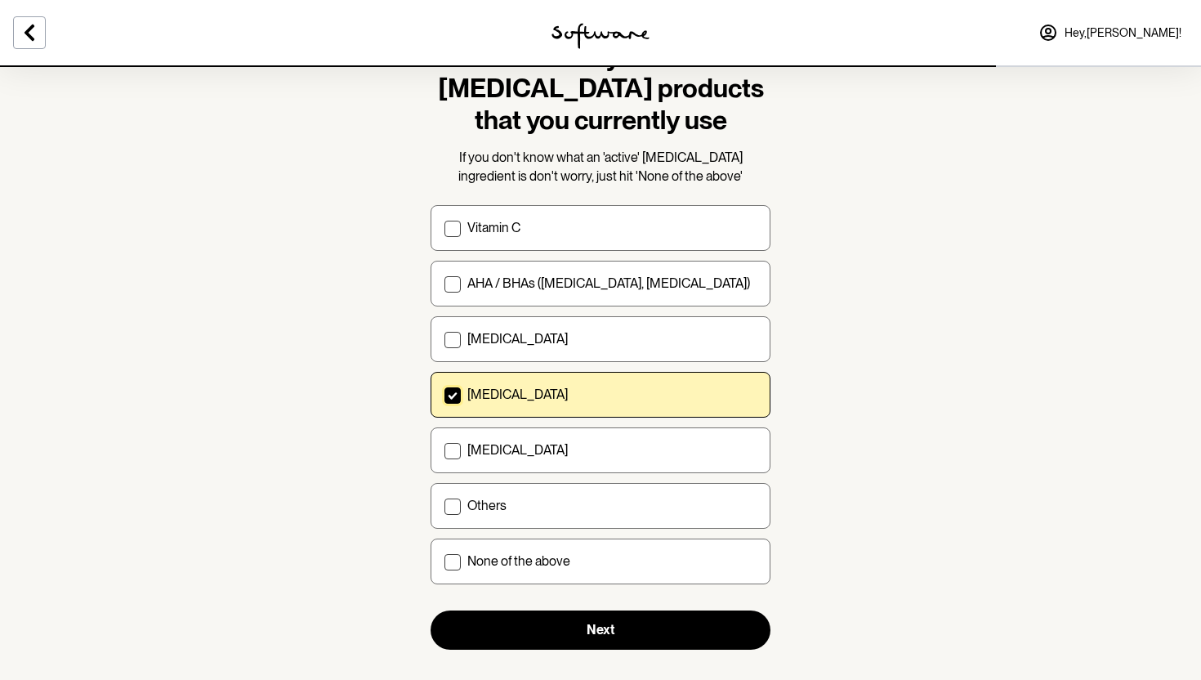
click at [651, 409] on label "Niacinamide" at bounding box center [601, 395] width 340 height 46
click at [444, 395] on input "Niacinamide" at bounding box center [444, 395] width 1 height 1
checkbox input "false"
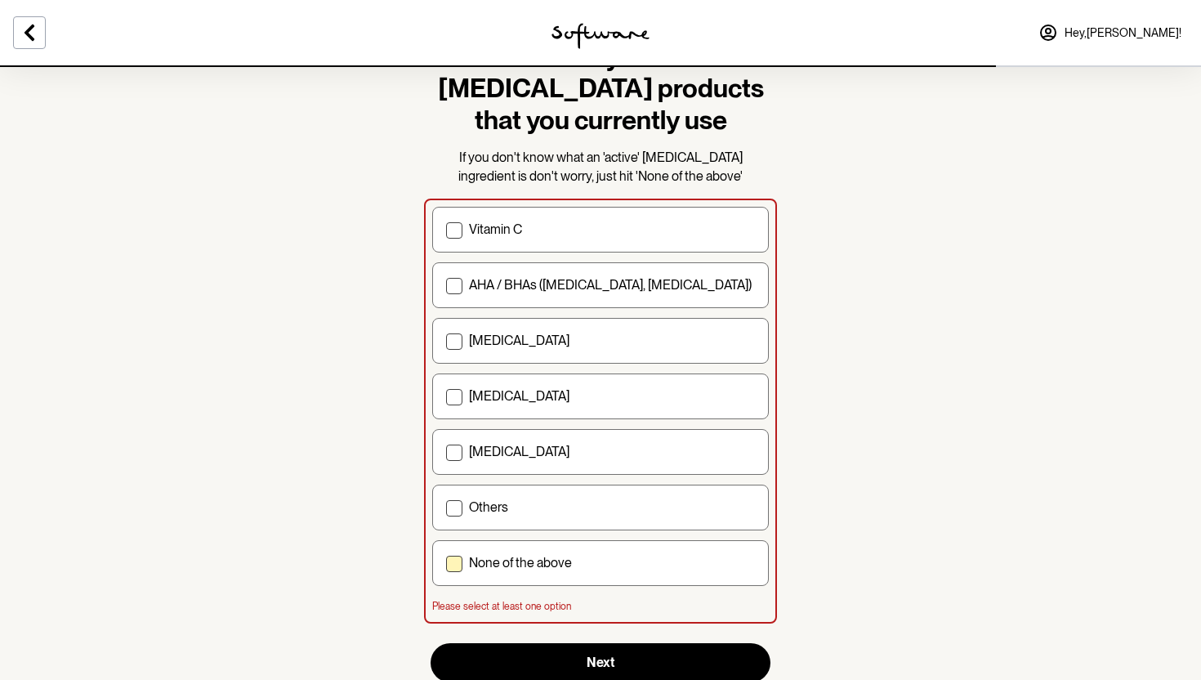
click at [606, 552] on label "None of the above" at bounding box center [600, 563] width 337 height 46
click at [446, 563] on input "None of the above" at bounding box center [445, 563] width 1 height 1
checkbox input "true"
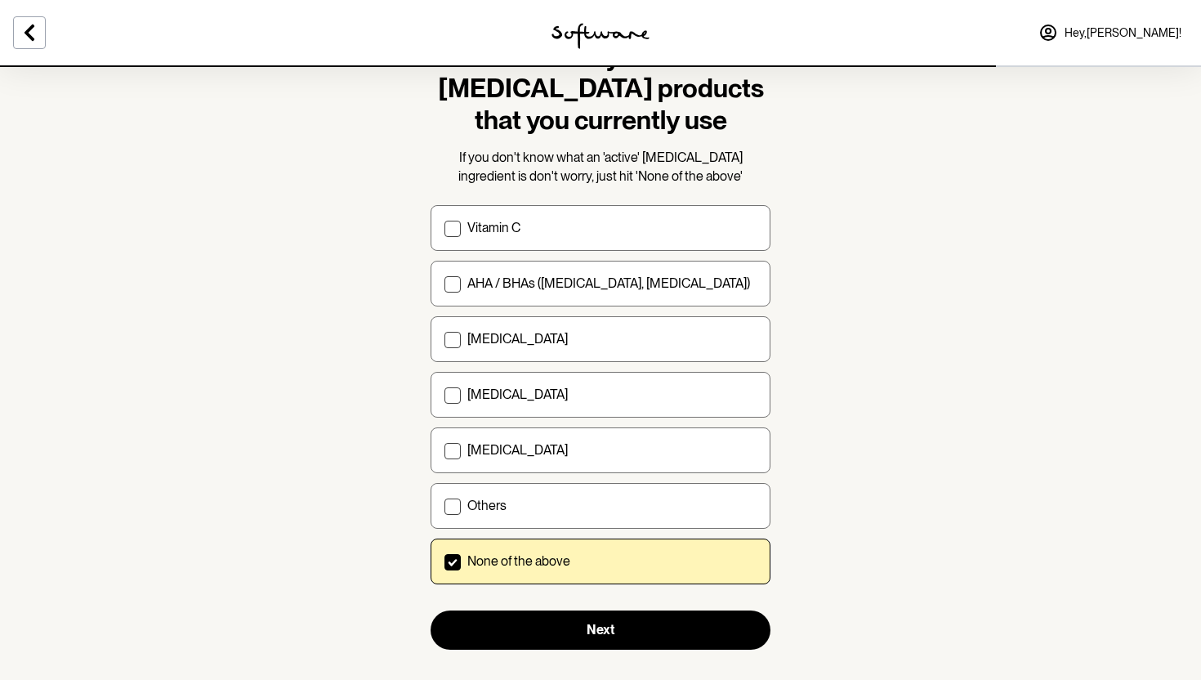
click at [595, 650] on section "Select any 'active' skin care products that you currently use If you don't know…" at bounding box center [600, 345] width 366 height 712
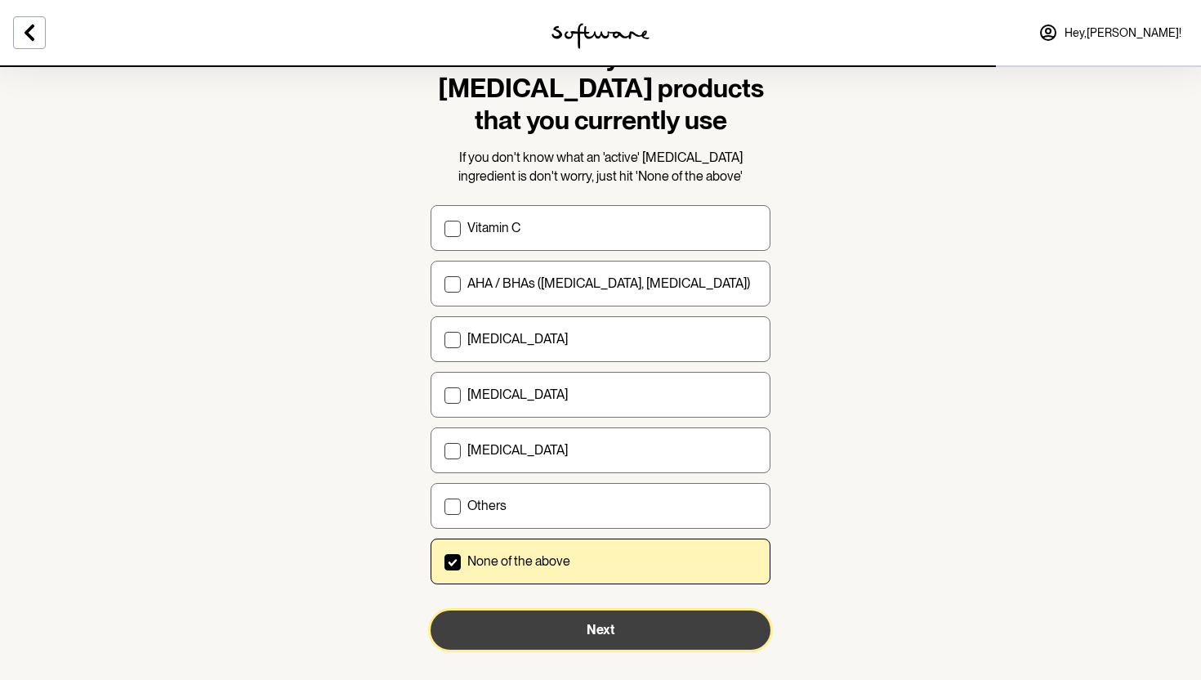
click at [596, 634] on span "Next" at bounding box center [601, 630] width 28 height 16
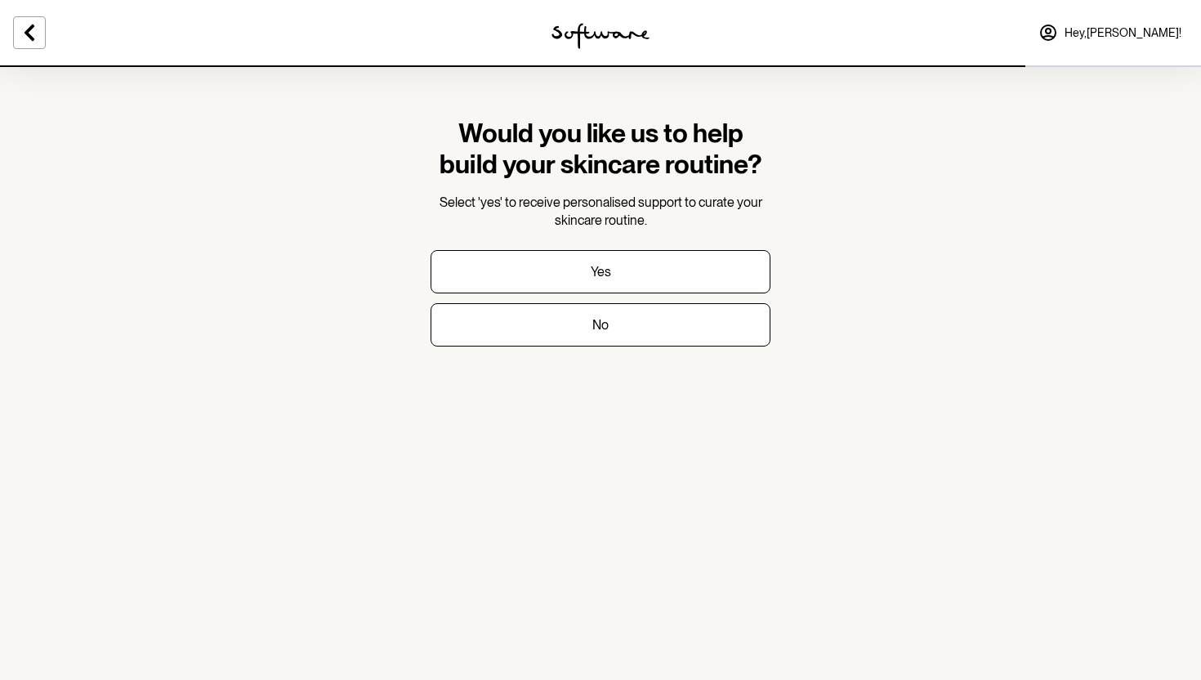
click at [585, 245] on form "Would you like us to help build your skincare routine? Select 'yes' to receive …" at bounding box center [601, 232] width 340 height 229
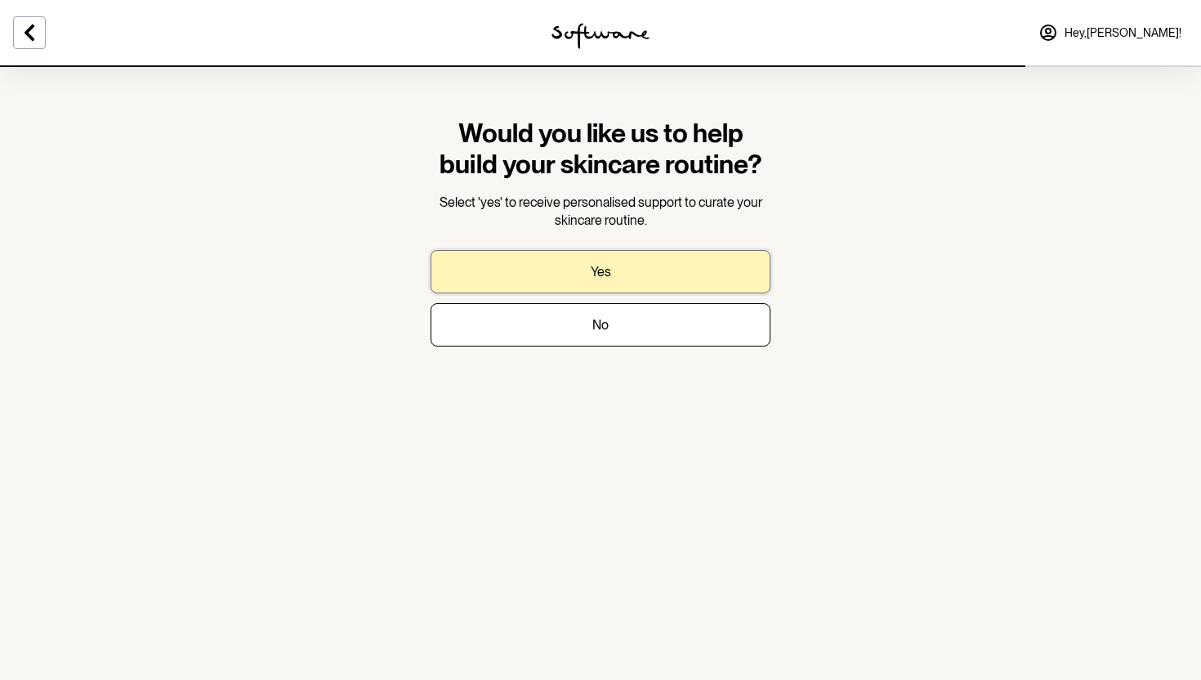
click at [605, 270] on p "Yes" at bounding box center [601, 272] width 20 height 16
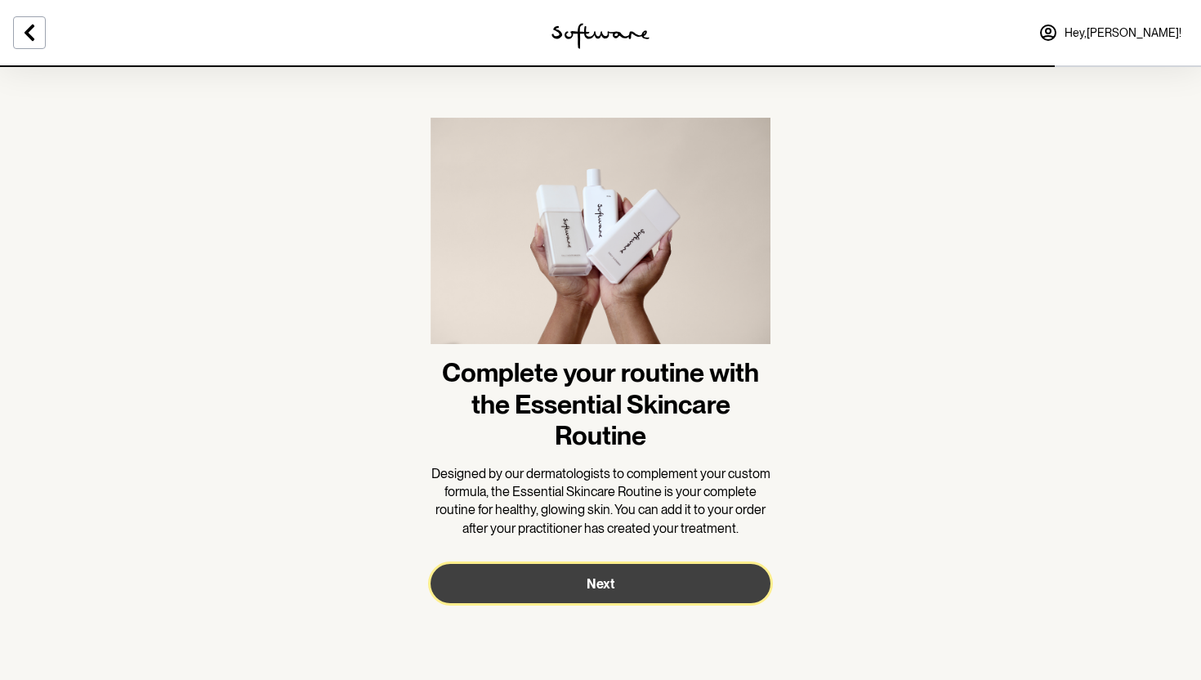
click at [649, 597] on button "Next" at bounding box center [601, 583] width 340 height 39
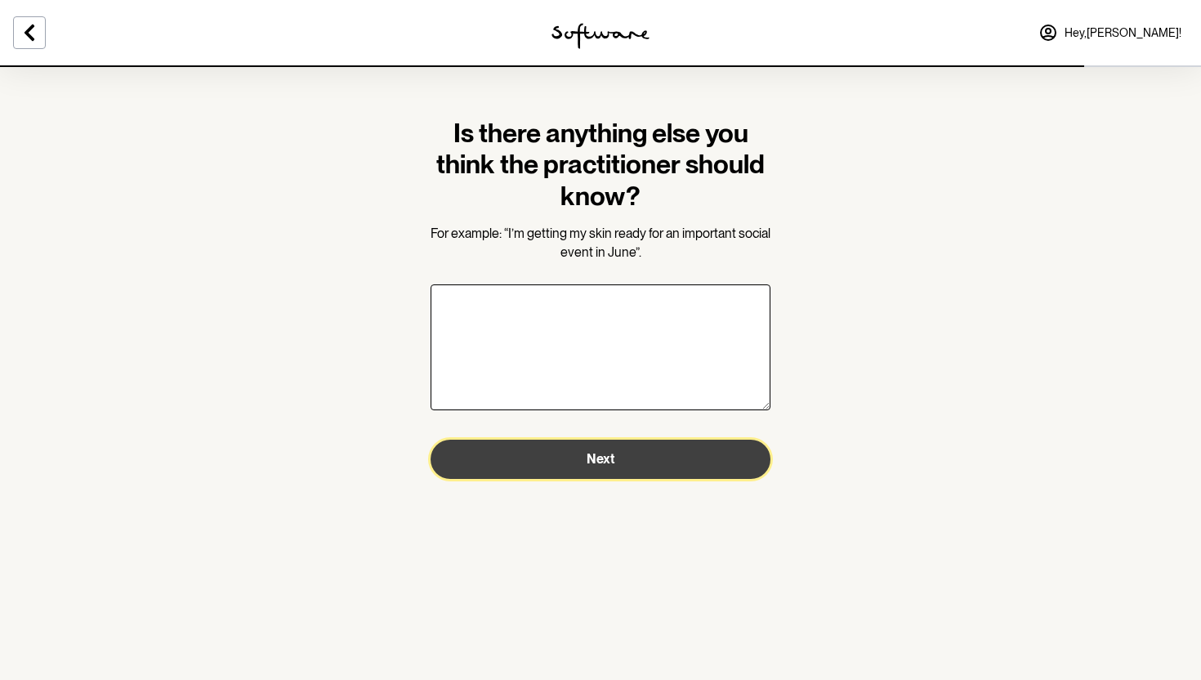
click at [601, 480] on section "Is there anything else you think the practitioner should know? For example: “I’…" at bounding box center [600, 298] width 366 height 466
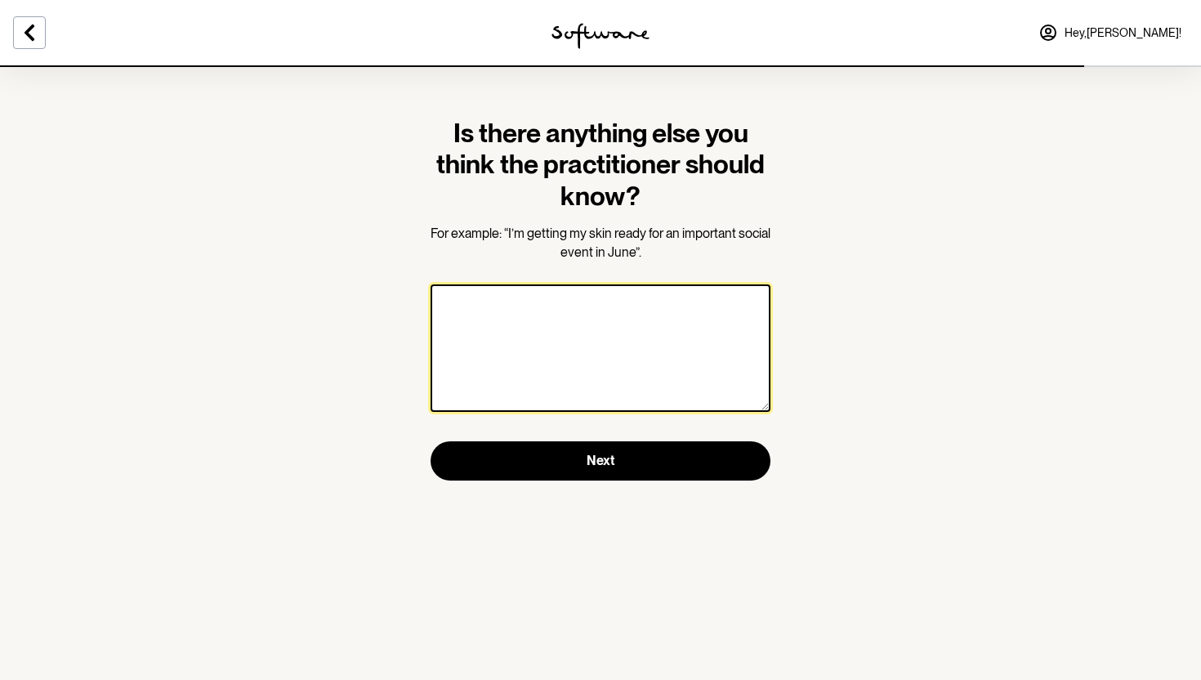
click at [471, 288] on textarea "Is there anything else you think the practitioner should know?" at bounding box center [601, 347] width 340 height 127
click at [583, 313] on textarea "I have formal late novemeber" at bounding box center [601, 347] width 340 height 127
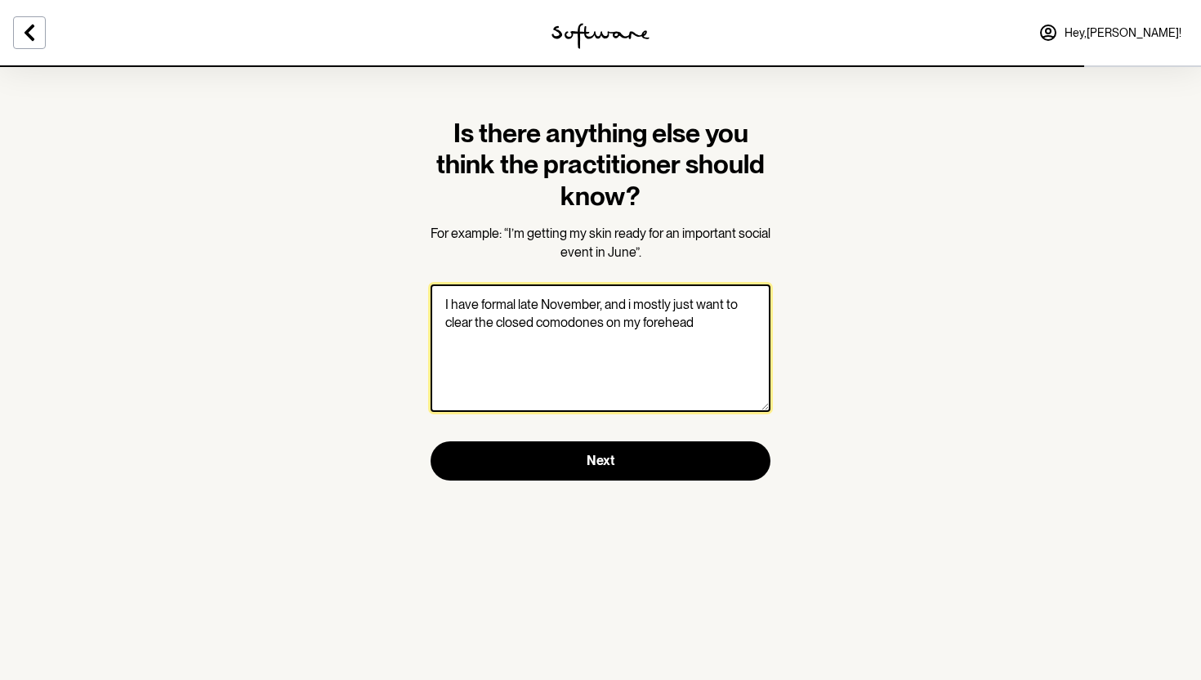
click at [577, 330] on textarea "I have formal late November, and i mostly just want to clear the closed comodon…" at bounding box center [601, 347] width 340 height 127
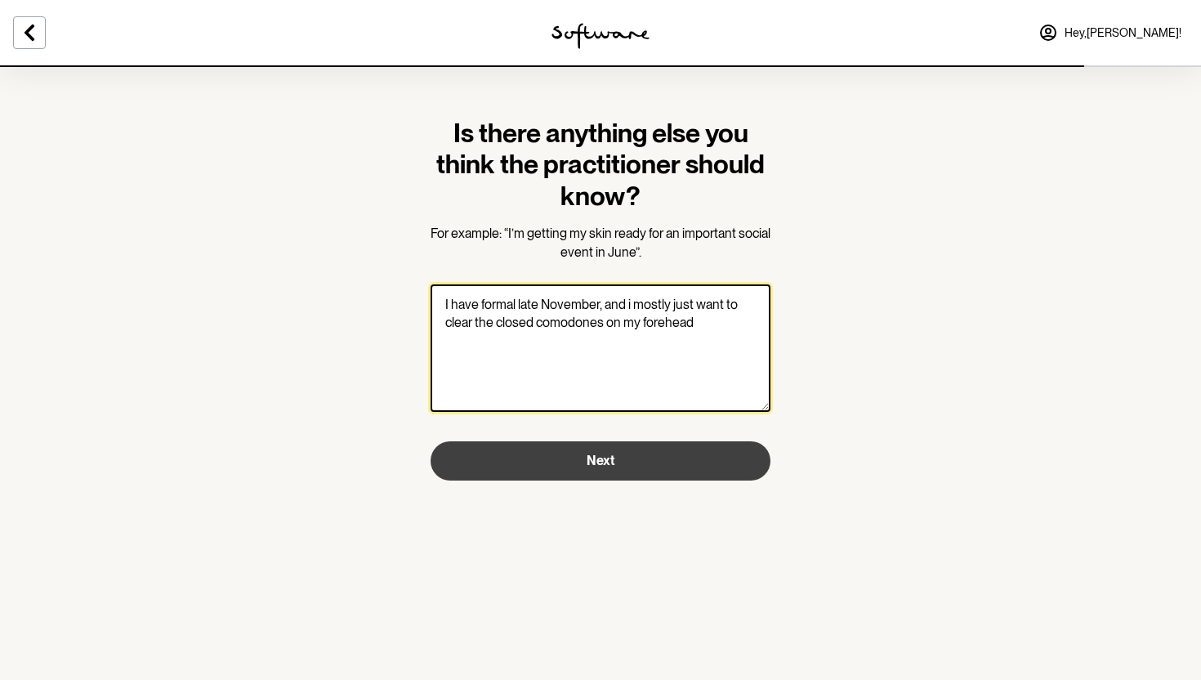
type textarea "I have formal late November, and i mostly just want to clear the closed comodon…"
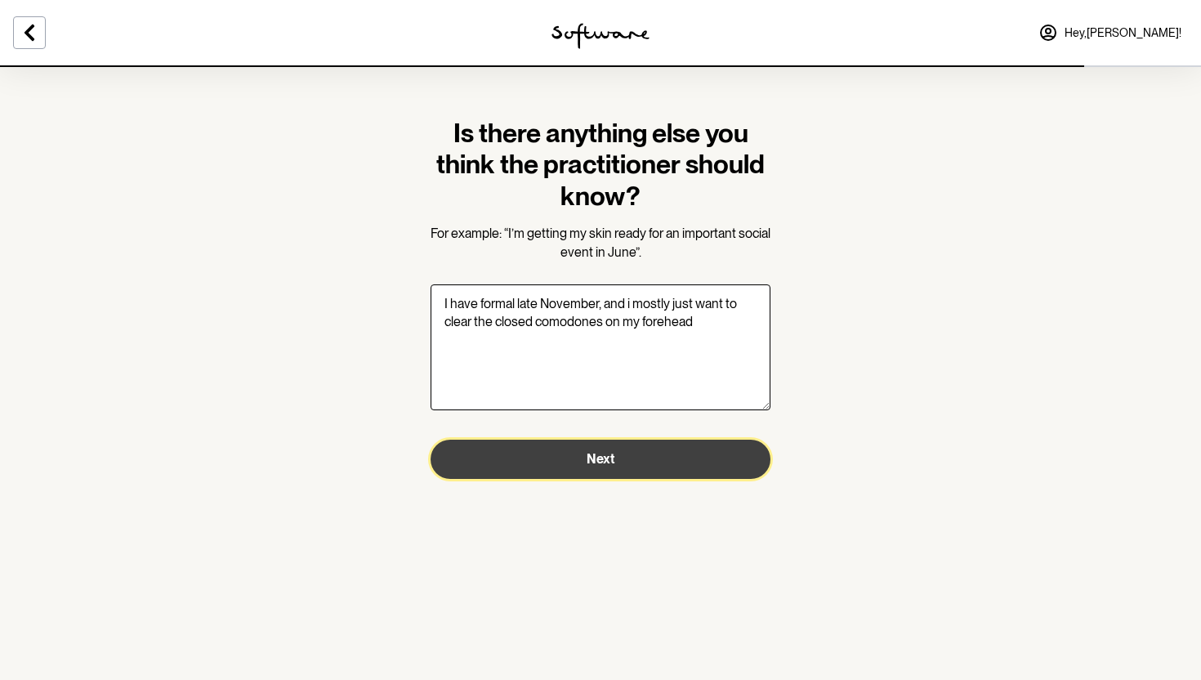
click at [542, 462] on button "Next" at bounding box center [601, 459] width 340 height 39
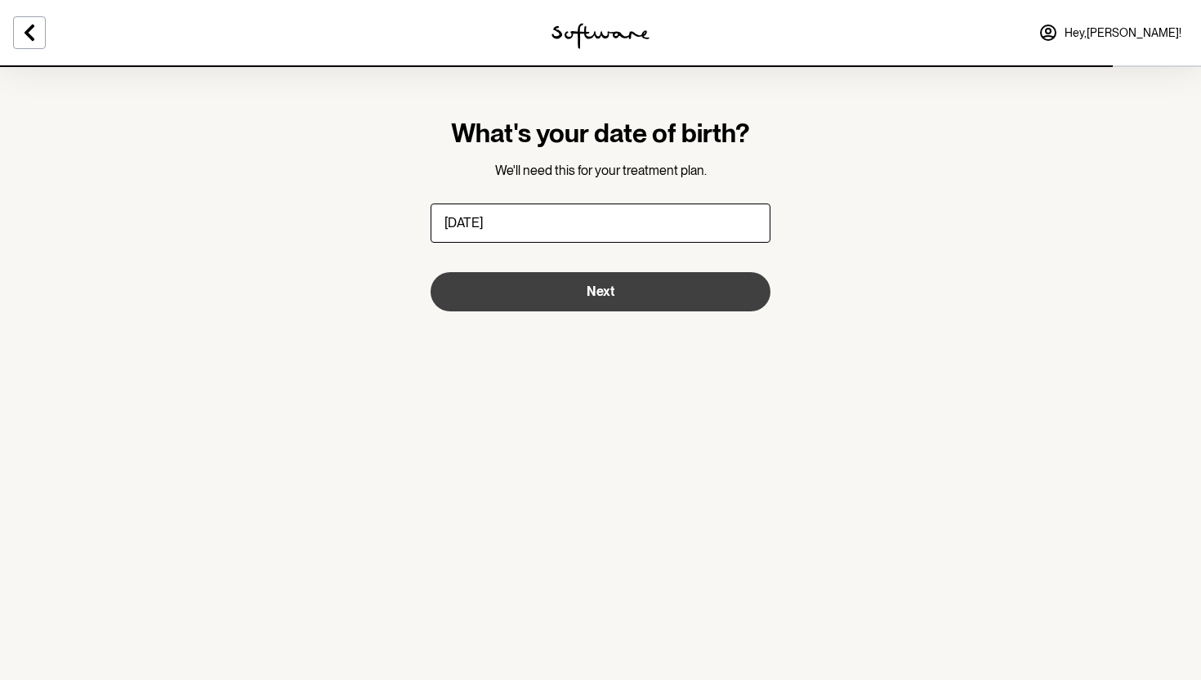
type input "11/01/2008"
click at [542, 291] on button "Next" at bounding box center [601, 291] width 340 height 39
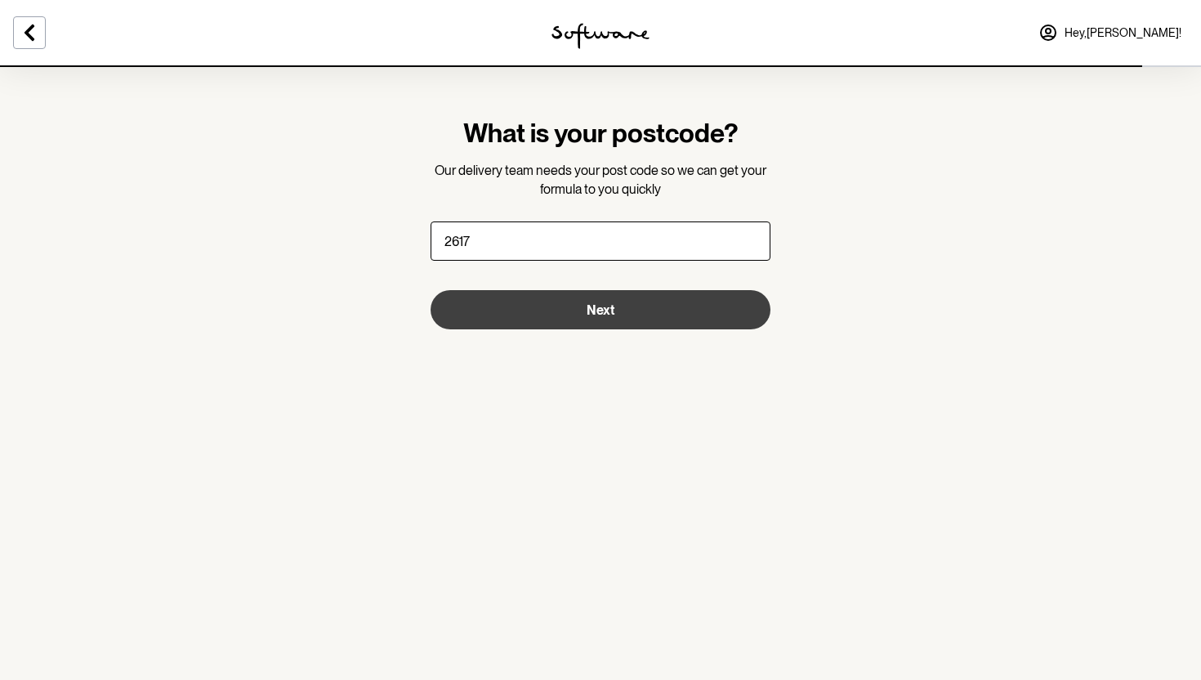
type input "2617"
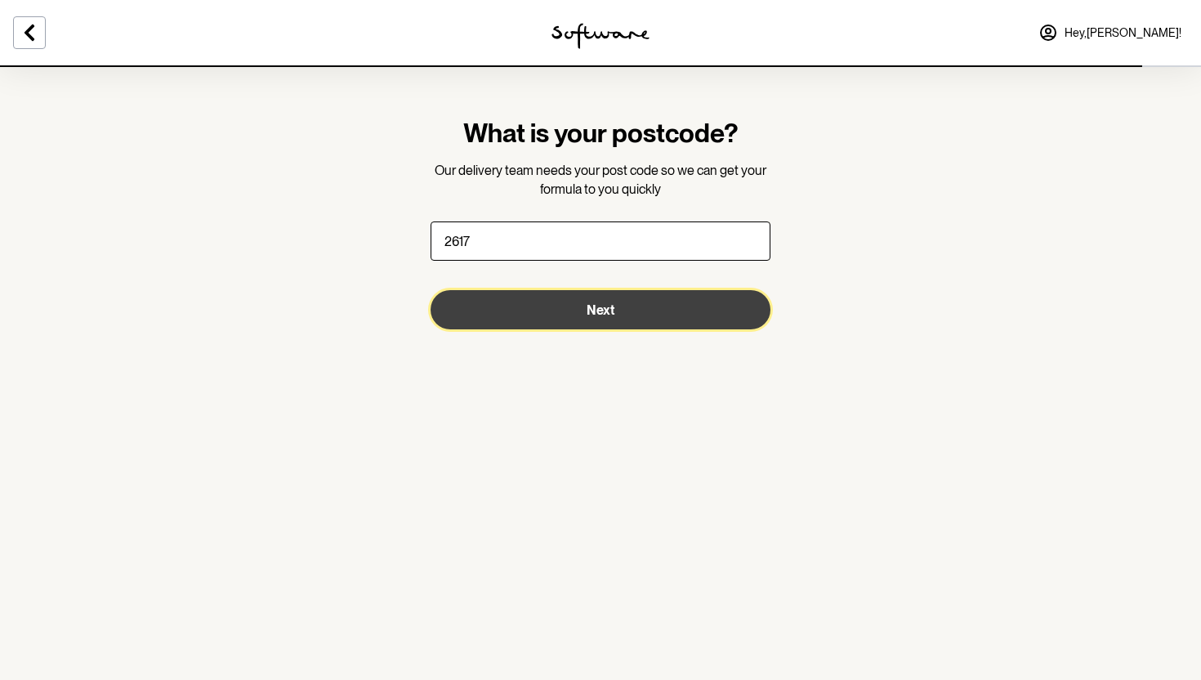
click at [607, 322] on button "Next" at bounding box center [601, 309] width 340 height 39
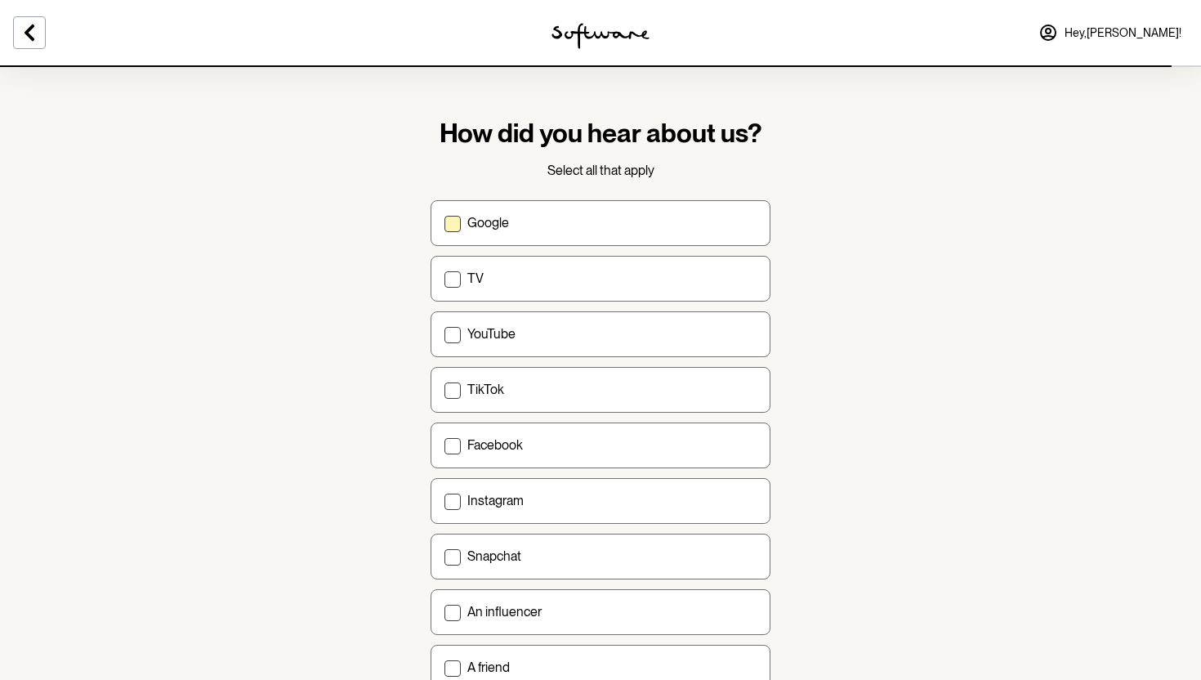
click at [547, 221] on div "Google" at bounding box center [611, 223] width 289 height 16
click at [444, 222] on input "Google" at bounding box center [444, 222] width 1 height 1
checkbox input "true"
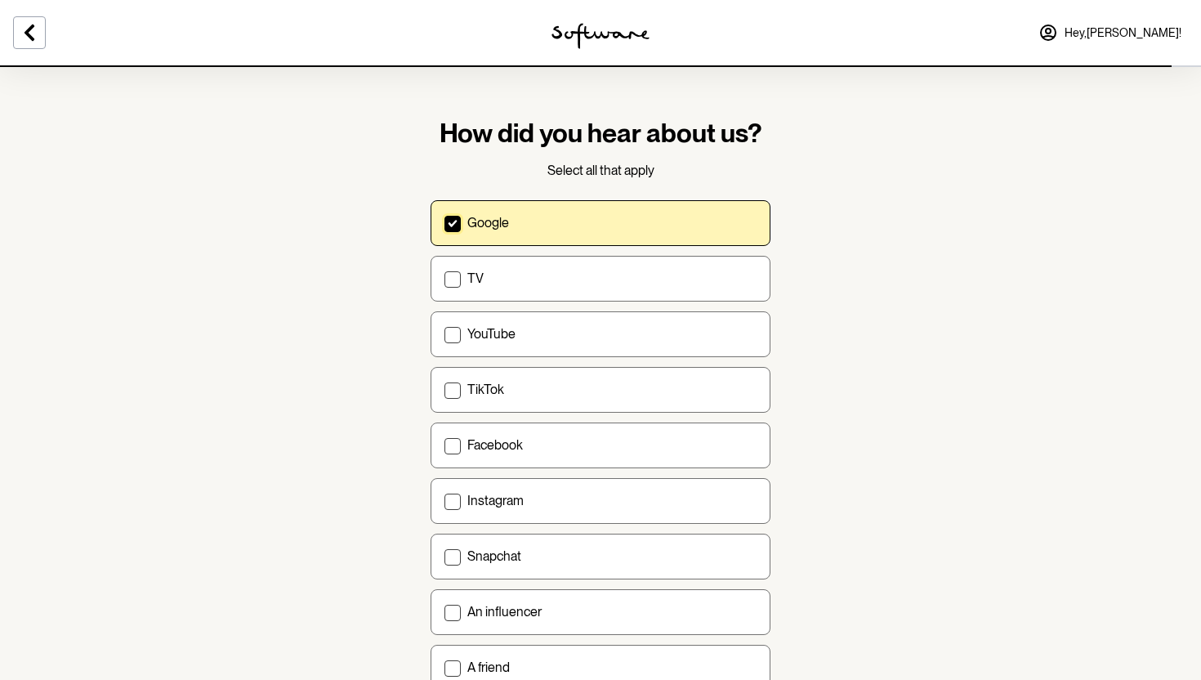
scroll to position [462, 0]
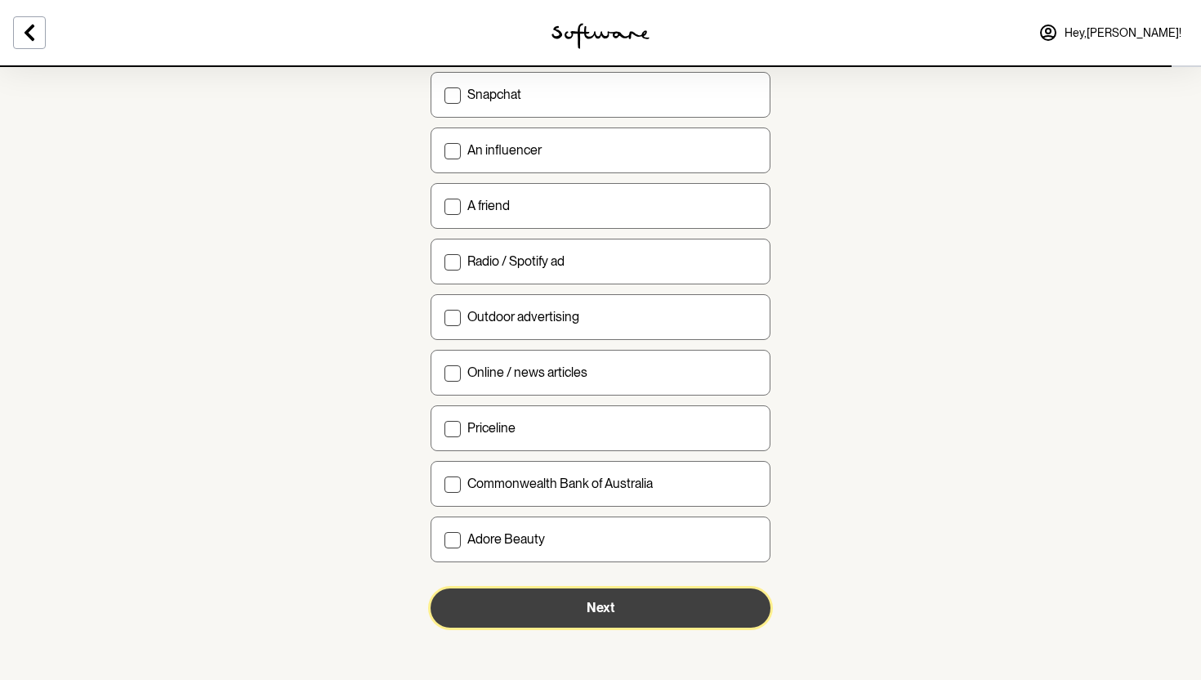
click at [573, 611] on button "Next" at bounding box center [601, 607] width 340 height 39
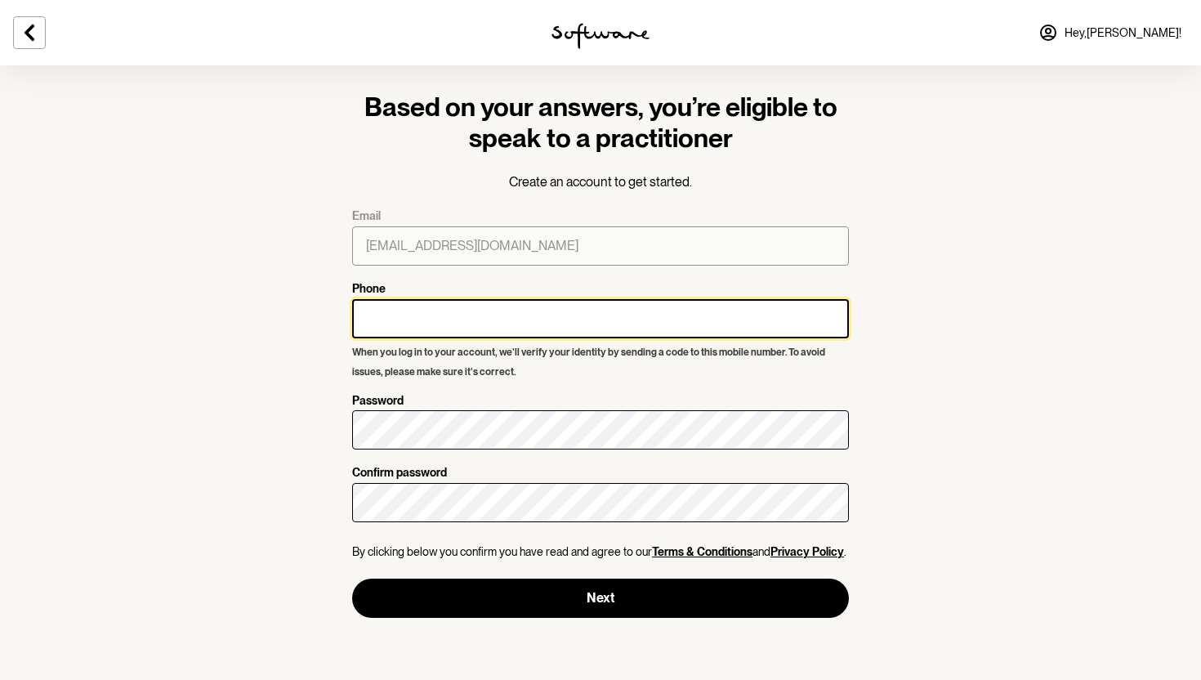
click at [574, 314] on input "Phone" at bounding box center [600, 318] width 497 height 39
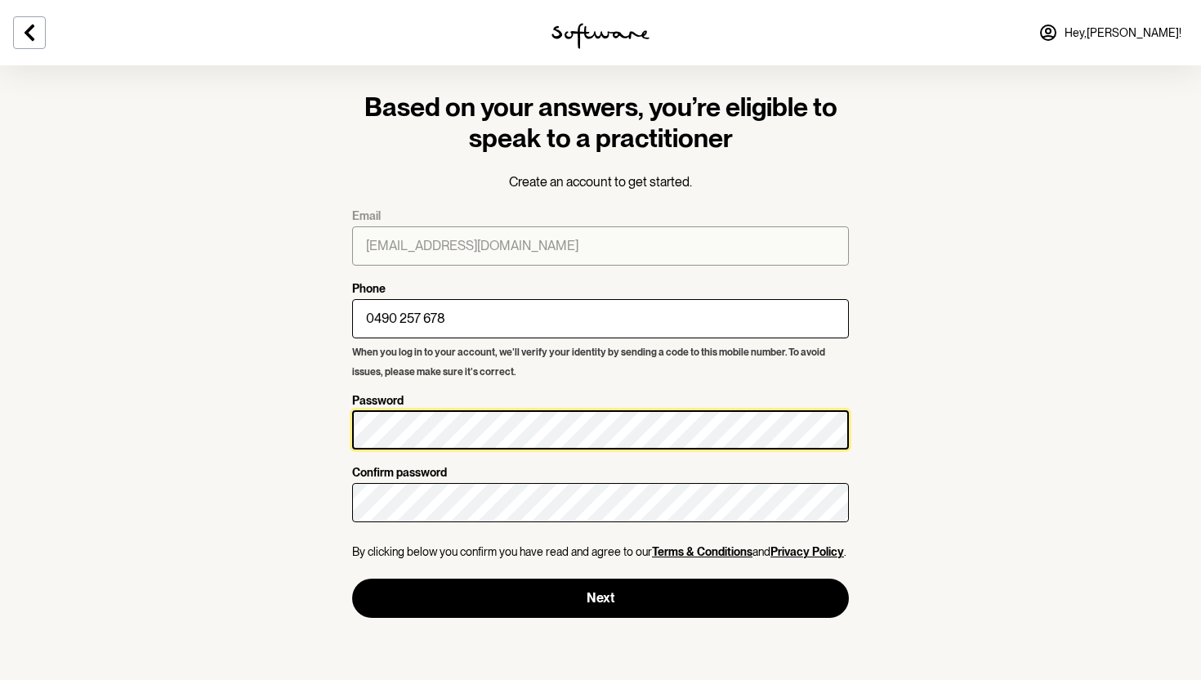
click at [310, 432] on section "Based on your answers, you’re eligible to speak to a practitioner Create an acc…" at bounding box center [600, 340] width 1201 height 680
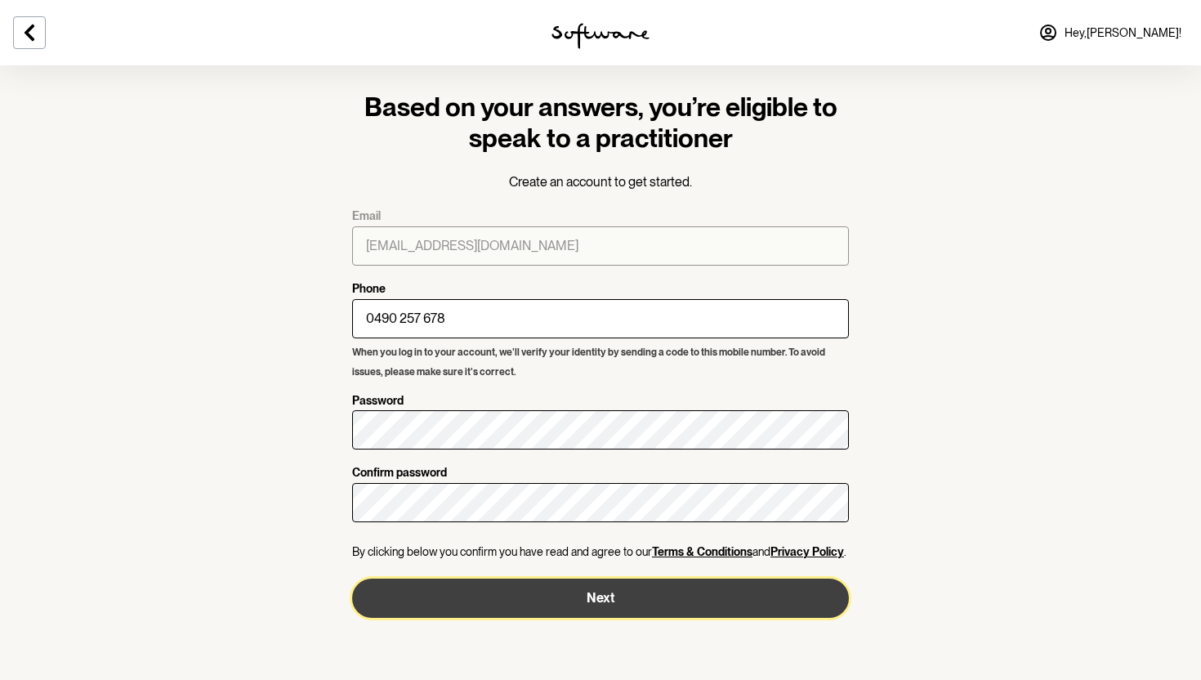
click at [468, 587] on button "Next" at bounding box center [600, 597] width 497 height 39
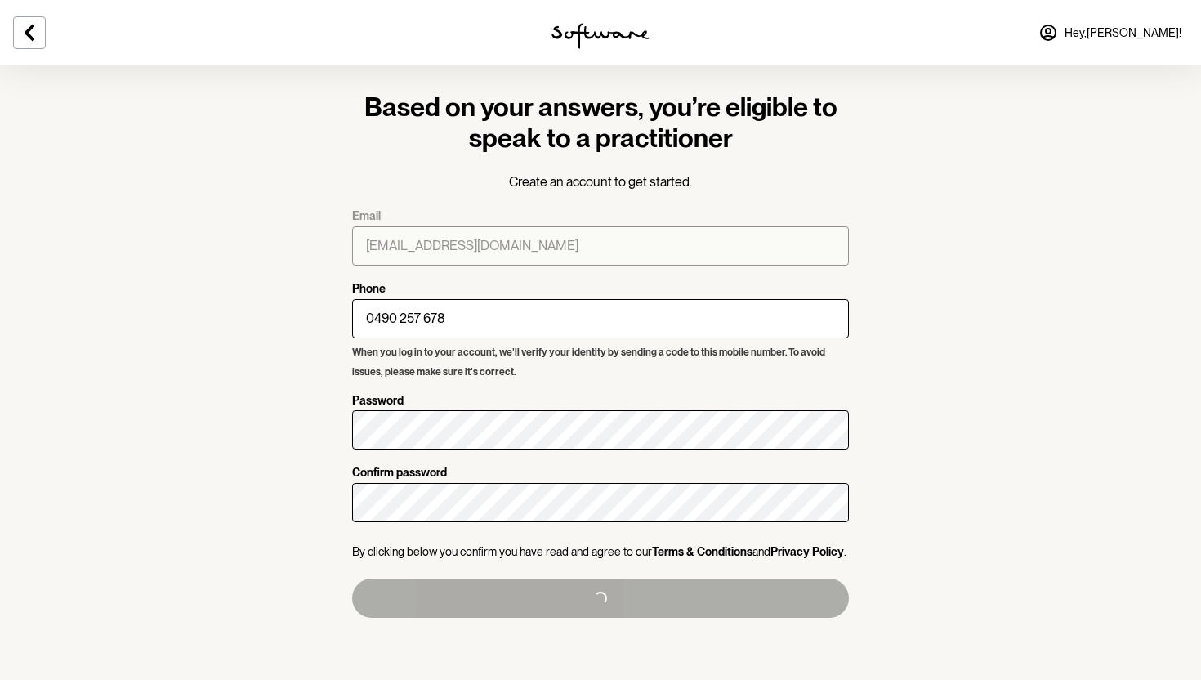
type input "+61490257678"
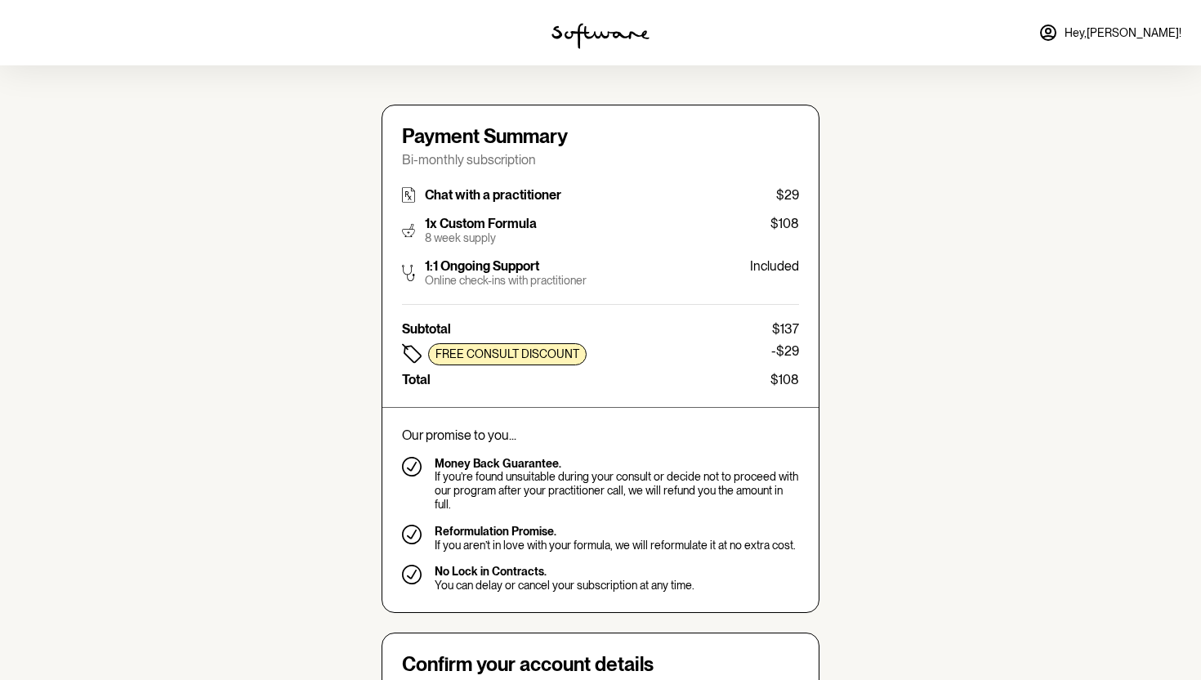
type input "jessc2026@gmail.com"
type input "+61490257678"
